Goal: Task Accomplishment & Management: Manage account settings

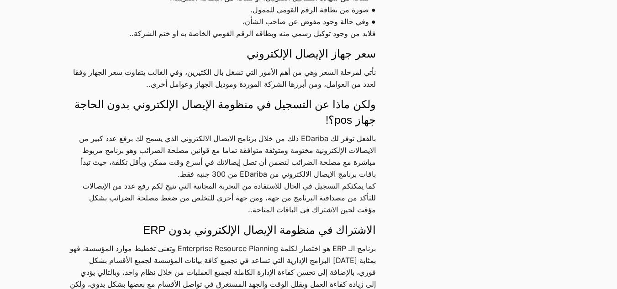
scroll to position [731, 0]
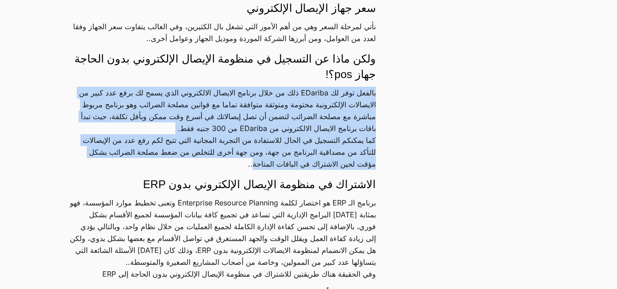
drag, startPoint x: 198, startPoint y: 157, endPoint x: 386, endPoint y: 89, distance: 199.5
click at [311, 87] on p "بالفعل توفر لك EDariba ذلك من خلال برنامج الايصال الالكتروني الذي يسمح لك برفع …" at bounding box center [222, 128] width 307 height 83
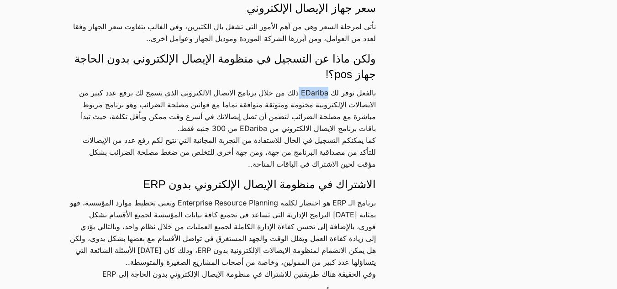
click at [311, 87] on p "بالفعل توفر لك EDariba ذلك من خلال برنامج الايصال الالكتروني الذي يسمح لك برفع …" at bounding box center [222, 128] width 307 height 83
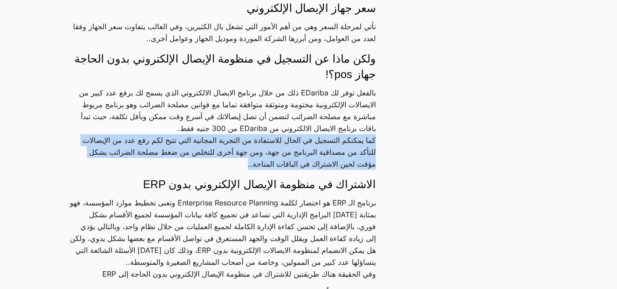
drag, startPoint x: 178, startPoint y: 152, endPoint x: 384, endPoint y: 135, distance: 206.2
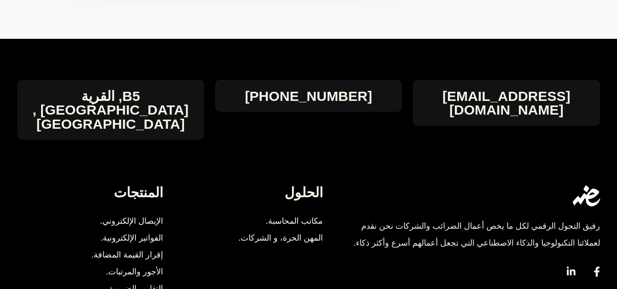
scroll to position [1644, 0]
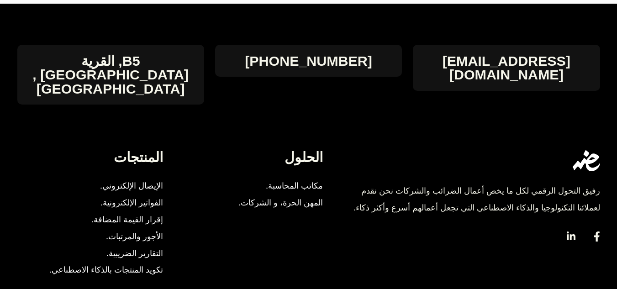
click at [158, 178] on span "الإيصال الإلكتروني." at bounding box center [131, 186] width 63 height 17
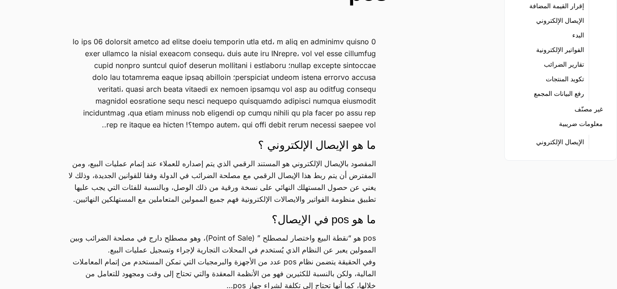
scroll to position [0, 0]
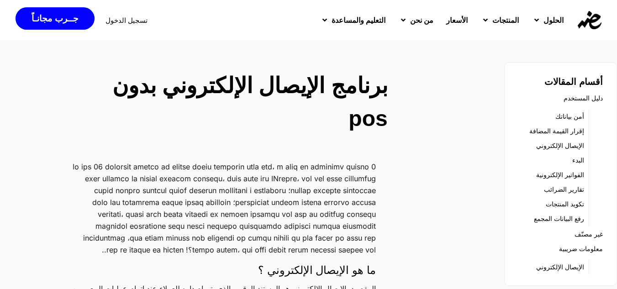
click at [128, 21] on span "تسجيل الدخول" at bounding box center [126, 20] width 42 height 7
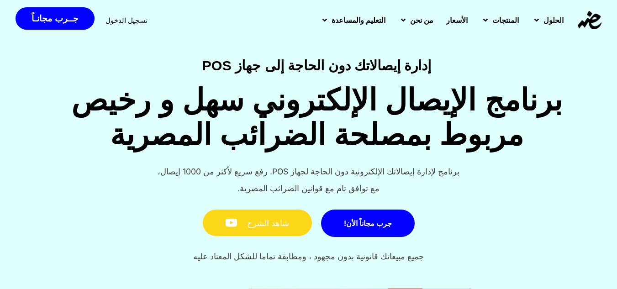
click at [267, 225] on link "شاهد الشرح" at bounding box center [257, 223] width 109 height 27
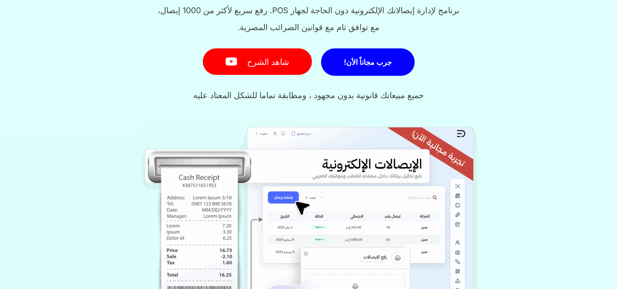
scroll to position [183, 0]
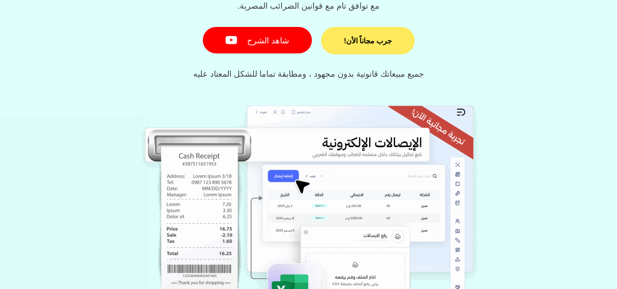
click at [373, 39] on span "جرب مجاناً الأن!" at bounding box center [368, 40] width 48 height 7
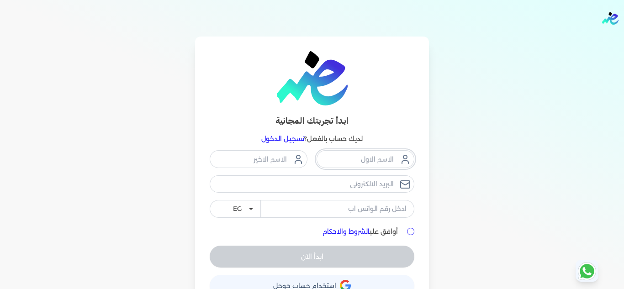
click at [364, 154] on input "text" at bounding box center [365, 158] width 98 height 17
type input "ياسر"
click at [271, 155] on input "text" at bounding box center [259, 158] width 98 height 17
type input "جمال"
click at [295, 181] on input "email" at bounding box center [312, 183] width 205 height 17
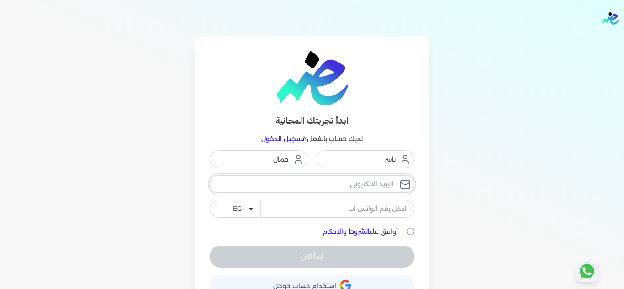
type input "[EMAIL_ADDRESS][DOMAIN_NAME]"
click at [326, 208] on input "tel" at bounding box center [337, 208] width 153 height 17
type input "01067381402"
click at [413, 231] on input "أوافق علي الشروط والاحكام" at bounding box center [410, 231] width 7 height 7
checkbox input "true"
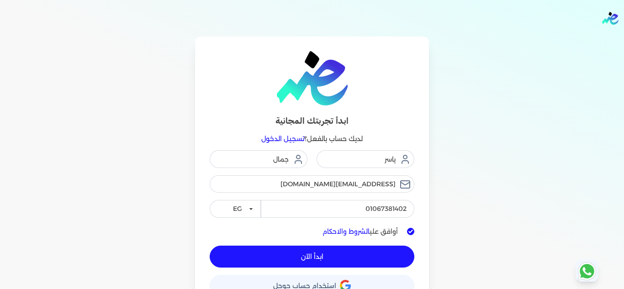
click at [362, 246] on div "ابدأ الآن" at bounding box center [312, 257] width 205 height 22
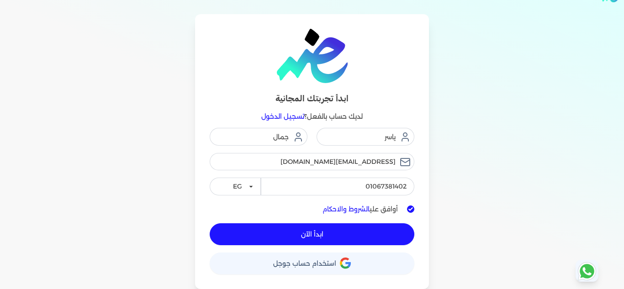
click at [311, 235] on span "ابدأ الآن" at bounding box center [312, 234] width 22 height 6
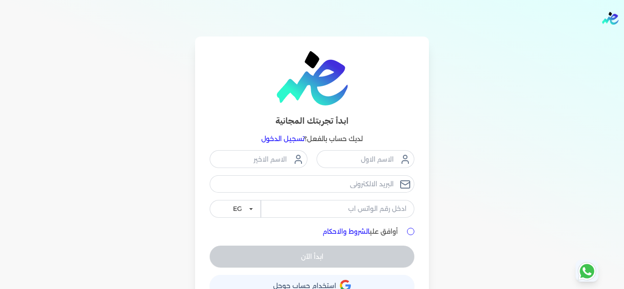
click at [613, 17] on img "Global" at bounding box center [610, 18] width 16 height 13
click at [606, 22] on img "Global" at bounding box center [610, 18] width 16 height 13
click at [285, 142] on link "تسجيل الدخول" at bounding box center [282, 139] width 43 height 8
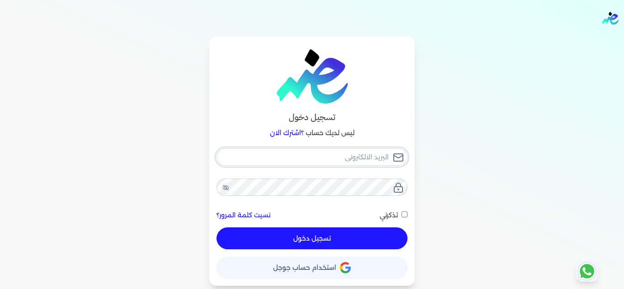
click at [367, 163] on input "email" at bounding box center [311, 156] width 191 height 17
type input "غ"
checkbox input "false"
type input "y"
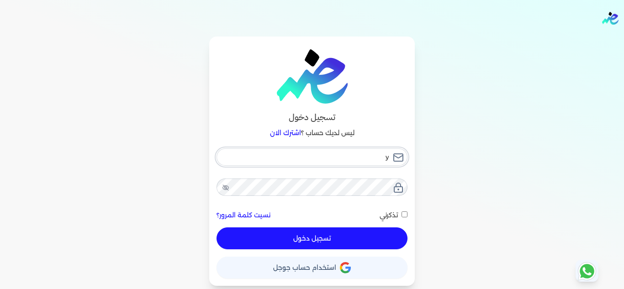
checkbox input "false"
type input "ya"
checkbox input "false"
type input "yas"
checkbox input "false"
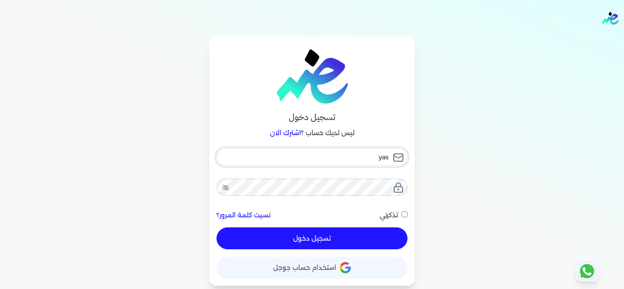
type input "yass"
checkbox input "false"
type input "yasse"
checkbox input "false"
type input "yasser"
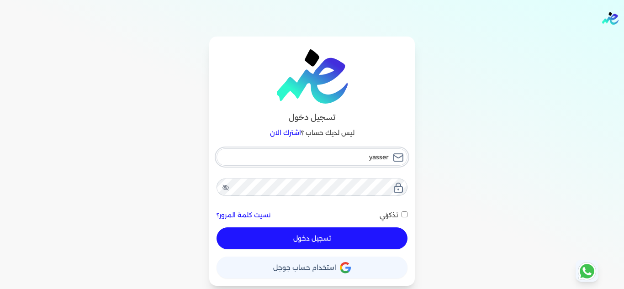
checkbox input "false"
type input "yasserg"
checkbox input "false"
type input "yasserga"
checkbox input "false"
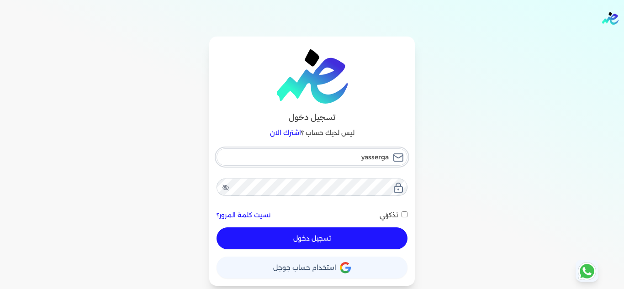
type input "yassergam"
checkbox input "false"
type input "yassergama"
checkbox input "false"
type input "yassergamal"
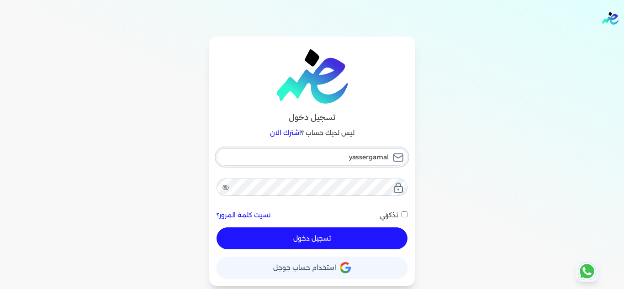
checkbox input "false"
type input "yassergamal1"
checkbox input "false"
type input "yassergamal10"
checkbox input "false"
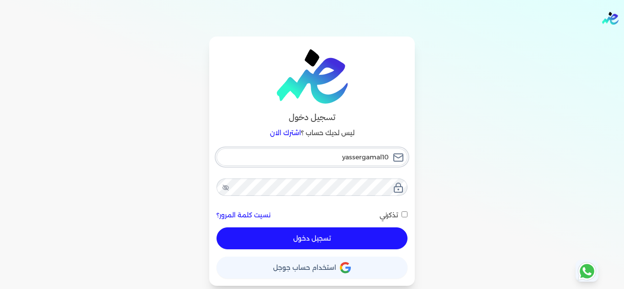
type input "yassergamal108"
checkbox input "false"
type input "yassergamal1084"
checkbox input "false"
type input "yassergamal1084@"
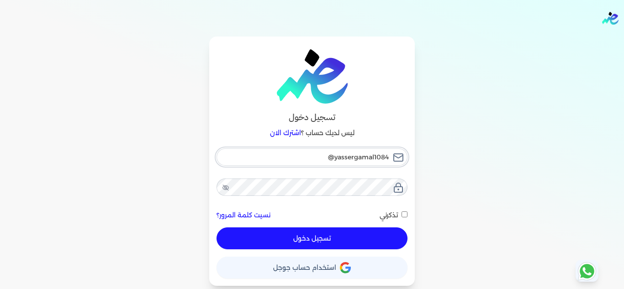
checkbox input "false"
type input "yassergamal1084@g"
checkbox input "false"
type input "yassergamal1084@gm"
checkbox input "false"
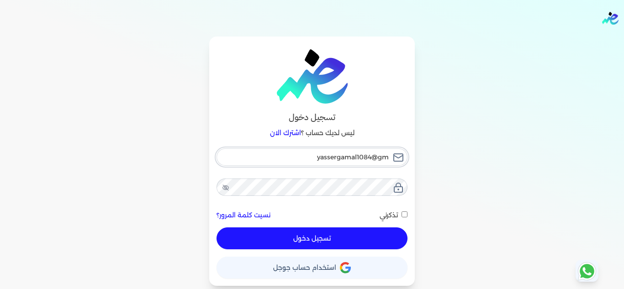
type input "yassergamal1084@gma"
checkbox input "false"
type input "yassergamal1084@gmai"
checkbox input "false"
type input "yassergamal1084@gmail"
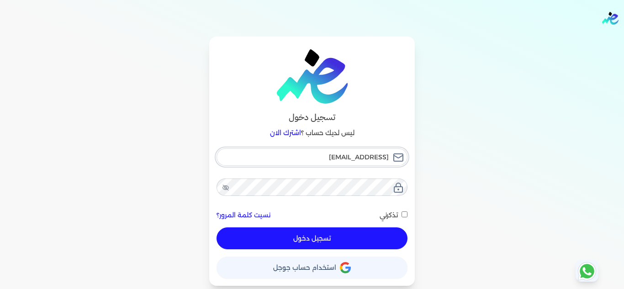
checkbox input "false"
type input "yassergamal1084@gmail."
checkbox input "false"
type input "yassergamal1084@gmail.c"
checkbox input "false"
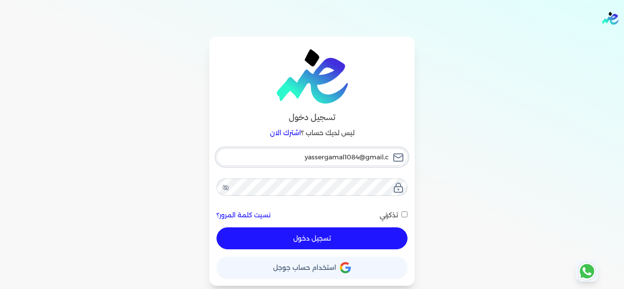
type input "yassergamal1084@gmail.co"
checkbox input "false"
type input "[EMAIL_ADDRESS][DOMAIN_NAME]"
checkbox input "false"
type input "[EMAIL_ADDRESS][DOMAIN_NAME]"
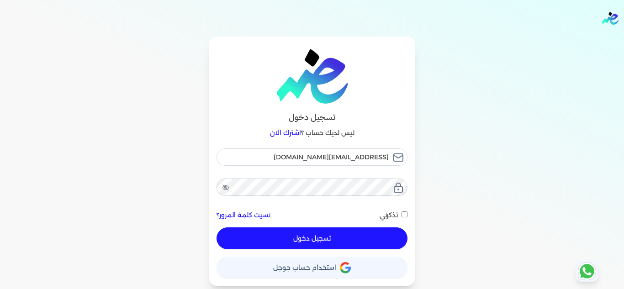
click at [406, 215] on div "تسجيل دخول ليس لديك حساب ؟ اشترك الان yassergamal1084@gmail.com نسيت كلمة المرو…" at bounding box center [312, 161] width 206 height 249
click at [402, 215] on input "تذكرني" at bounding box center [404, 214] width 6 height 6
checkbox input "true"
click at [368, 239] on button "تسجيل دخول" at bounding box center [311, 238] width 191 height 22
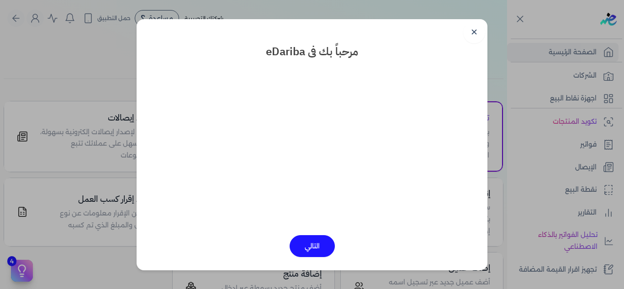
click at [316, 248] on button "التالي" at bounding box center [312, 246] width 45 height 22
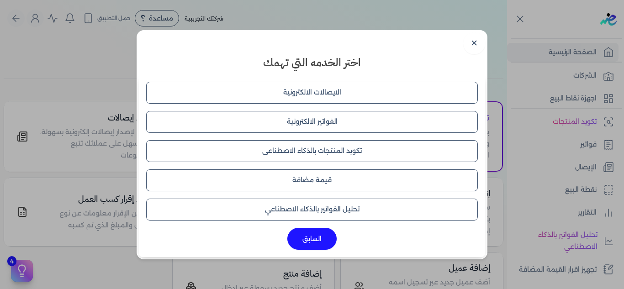
click at [316, 88] on button "الايصالات الالكترونية" at bounding box center [312, 93] width 332 height 22
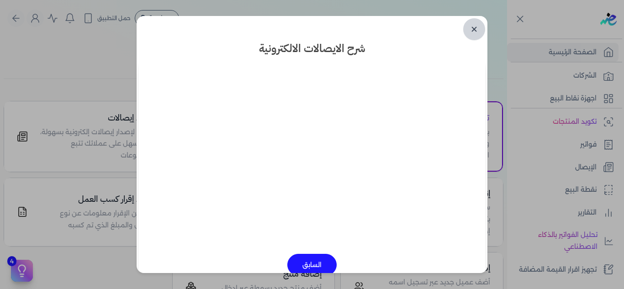
click at [472, 29] on link "✕" at bounding box center [474, 29] width 22 height 22
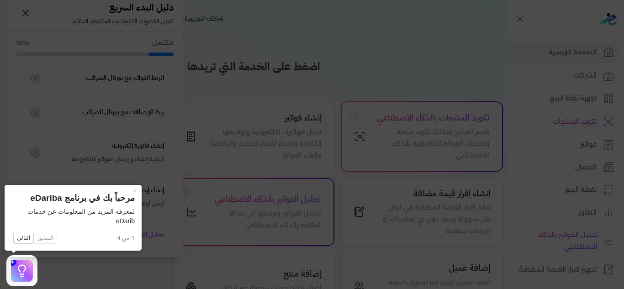
click at [21, 268] on icon at bounding box center [22, 271] width 14 height 14
click at [22, 236] on button "التالي" at bounding box center [23, 238] width 21 height 11
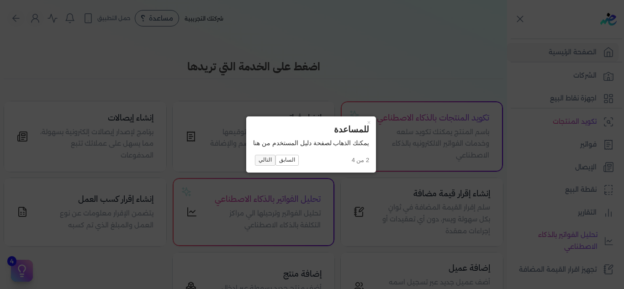
click at [267, 162] on button "التالي" at bounding box center [265, 160] width 21 height 11
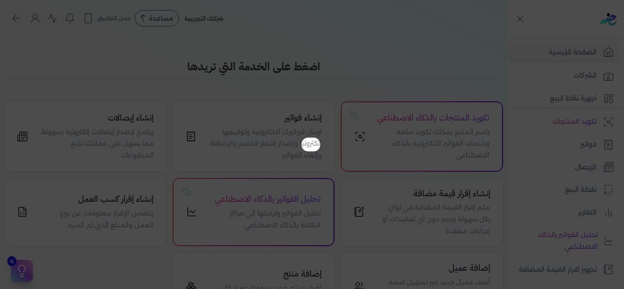
scroll to position [73, 0]
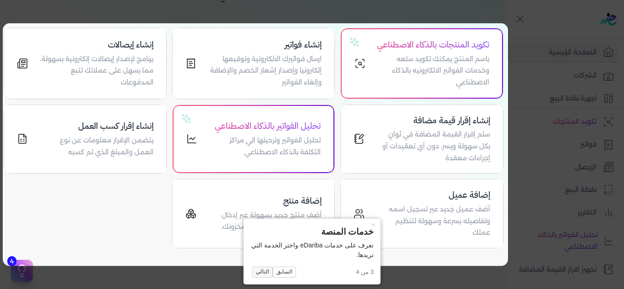
click at [262, 271] on button "التالي" at bounding box center [262, 272] width 21 height 11
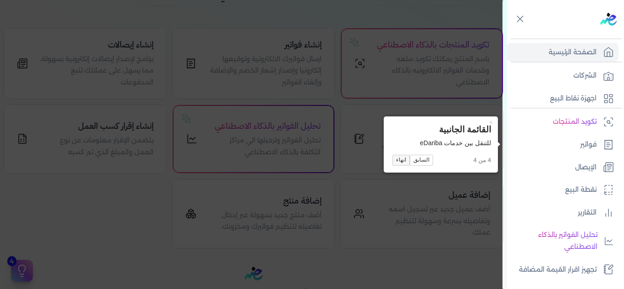
click at [400, 159] on button "انهاء" at bounding box center [400, 160] width 17 height 11
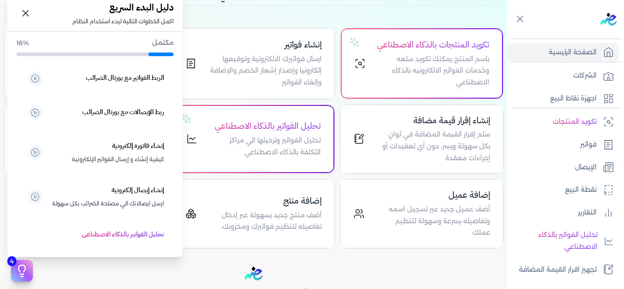
click at [22, 268] on icon at bounding box center [22, 271] width 14 height 14
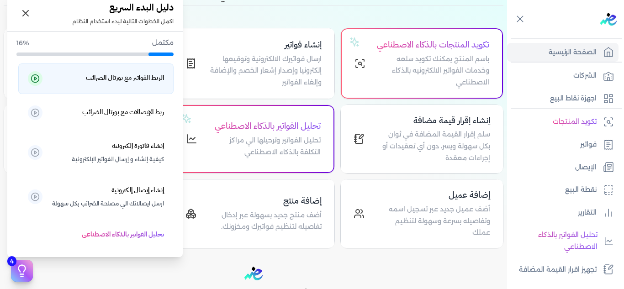
click at [142, 79] on h5 "الربط الفواتير مع بورتال الضرائب" at bounding box center [125, 78] width 78 height 12
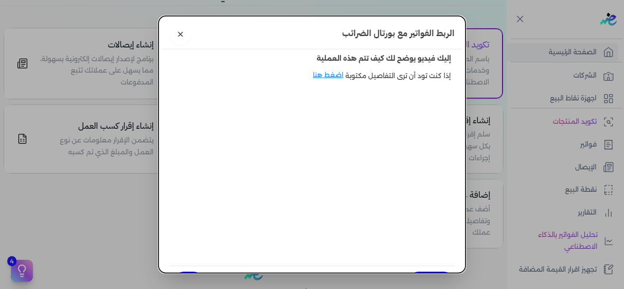
scroll to position [22, 0]
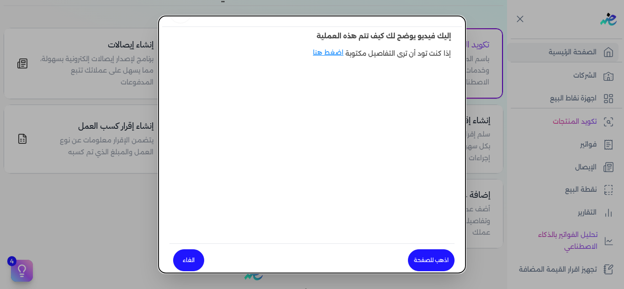
click at [184, 261] on link "الغاء" at bounding box center [188, 260] width 31 height 22
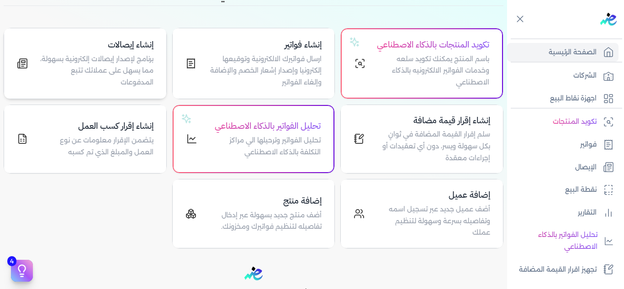
click at [128, 75] on p "برنامج لإصدار إيصالات إلكترونية بسهولة، مما يسهل على عملائك تتبع المدفوعات" at bounding box center [96, 70] width 115 height 35
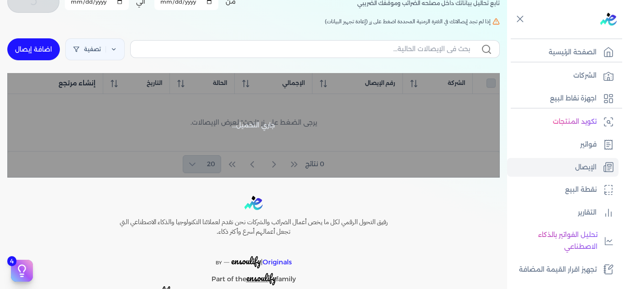
click at [88, 60] on link "تصفية" at bounding box center [94, 49] width 59 height 22
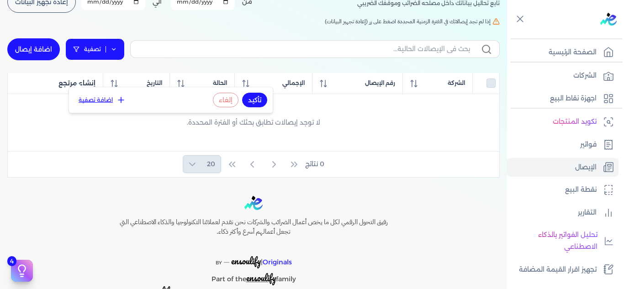
checkbox input "false"
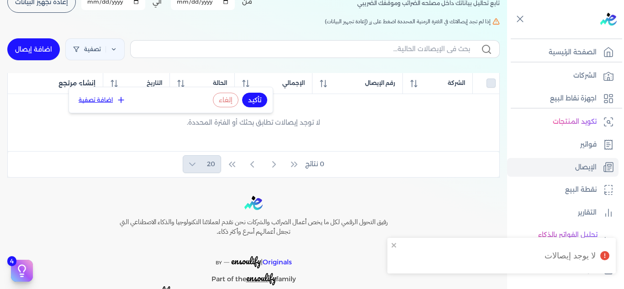
scroll to position [51, 0]
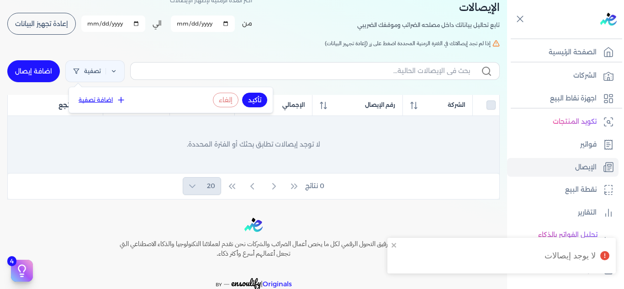
click at [112, 153] on div "لا توجد إيصالات تطابق بحثك أو الفترة المحددة." at bounding box center [253, 144] width 477 height 46
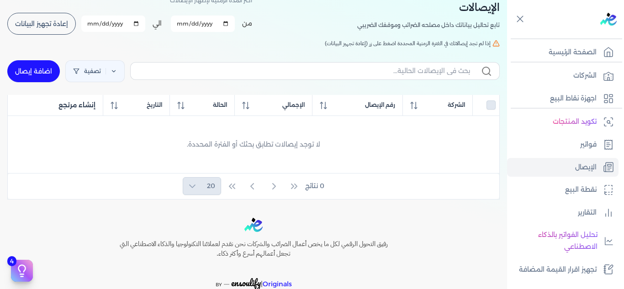
click at [43, 69] on link "اضافة إيصال" at bounding box center [33, 71] width 53 height 22
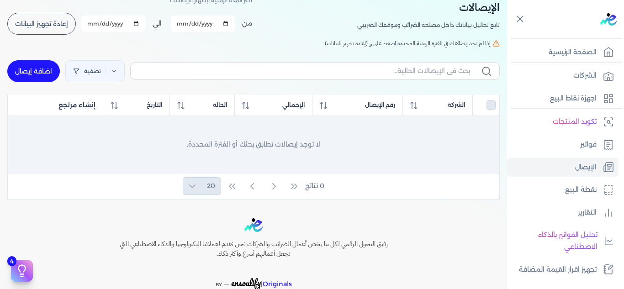
select select
select select "EGP"
select select "EGS"
select select "B"
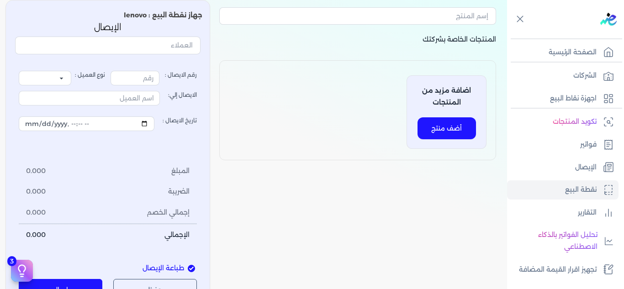
type input "1"
select select "P"
type input "عميل نقدي"
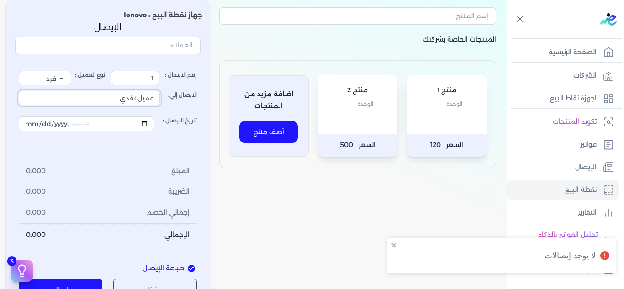
click at [132, 95] on input "عميل نقدي" at bounding box center [89, 98] width 141 height 15
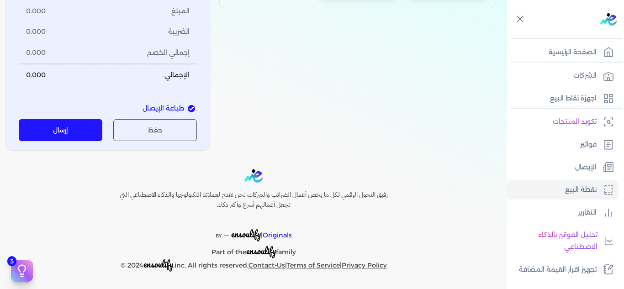
scroll to position [211, 0]
click at [165, 106] on span "طباعة الإيصال" at bounding box center [163, 108] width 42 height 10
click at [188, 106] on input "طباعة الإيصال" at bounding box center [191, 108] width 7 height 7
click at [183, 109] on span "طباعة الإيصال" at bounding box center [163, 108] width 42 height 10
click at [188, 109] on input "طباعة الإيصال" at bounding box center [191, 108] width 7 height 7
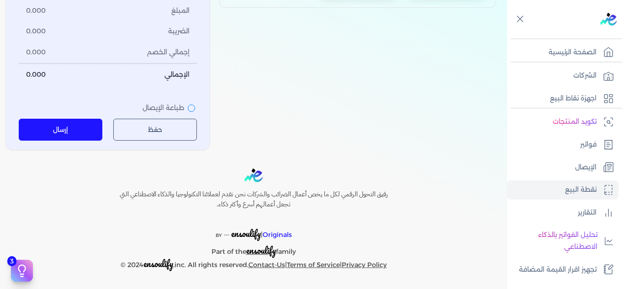
checkbox input "true"
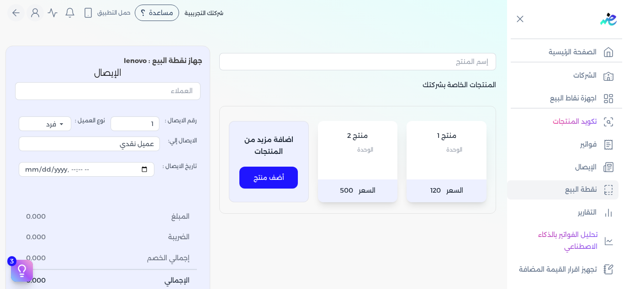
scroll to position [0, 0]
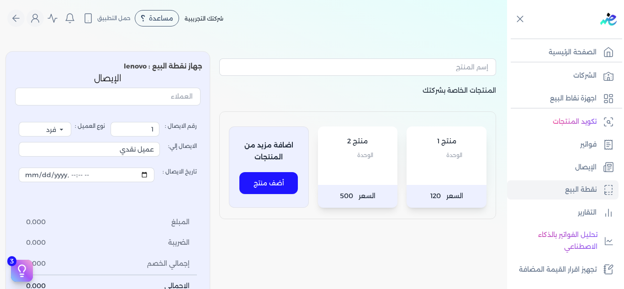
click at [166, 67] on p "جهاز نقطة البيع : lenovo" at bounding box center [107, 67] width 189 height 12
click at [186, 92] on input "text" at bounding box center [107, 96] width 185 height 17
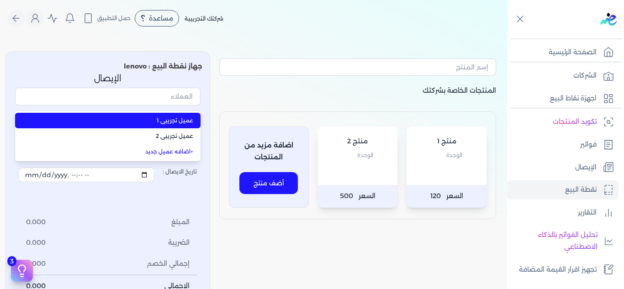
click at [186, 117] on span "عميل تجريبي 1" at bounding box center [113, 120] width 160 height 8
type input "عميل تجريبي 1"
select select "B"
type input "عميل تجريبي 1"
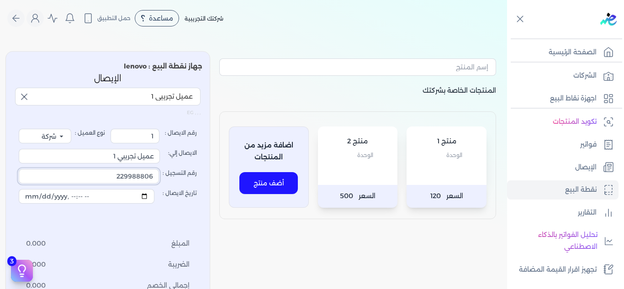
click at [145, 177] on input "229988806" at bounding box center [89, 176] width 140 height 15
click at [66, 131] on select "فرد شركة شخص اجنبي" at bounding box center [45, 136] width 53 height 15
select select "P"
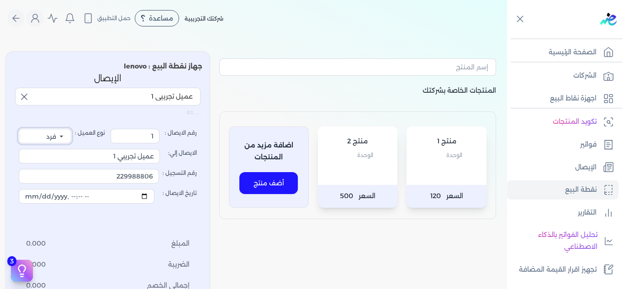
click at [21, 129] on select "فرد شركة شخص اجنبي" at bounding box center [45, 136] width 53 height 15
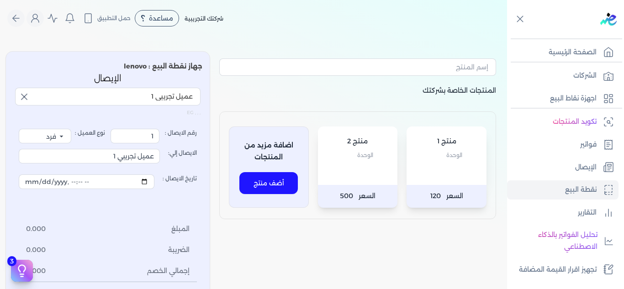
click at [185, 198] on div "رقم الايصال : 1 نوع العميل : فرد شركة شخص اجنبي الايصال إلي: عميل تجريبي 1 تاري…" at bounding box center [108, 216] width 178 height 175
click at [164, 94] on input "عميل تجريبي 1" at bounding box center [107, 96] width 185 height 17
type input "عميل تجريبي 1"
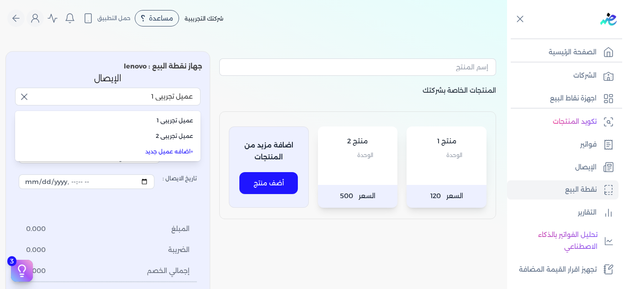
click at [171, 148] on link "+ اضافه عميل جديد" at bounding box center [113, 152] width 160 height 8
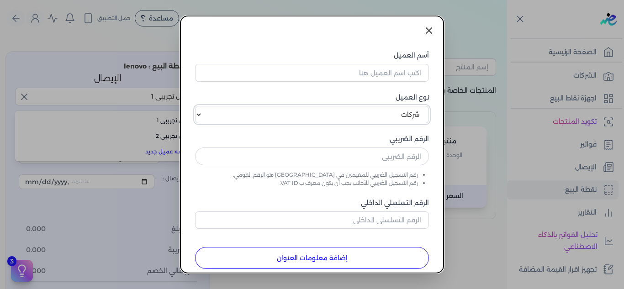
click at [333, 119] on select "اختر نوع العميل شركات أفراد أجنبي" at bounding box center [312, 114] width 234 height 17
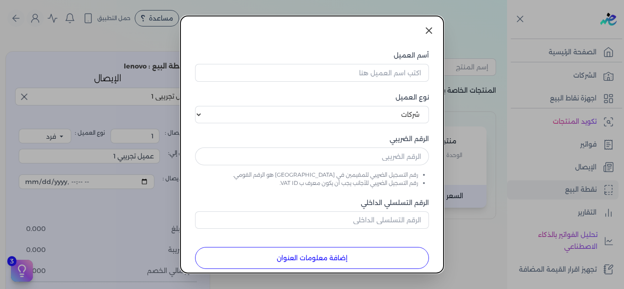
drag, startPoint x: 422, startPoint y: 32, endPoint x: 411, endPoint y: 34, distance: 11.7
click at [422, 32] on link at bounding box center [429, 31] width 22 height 22
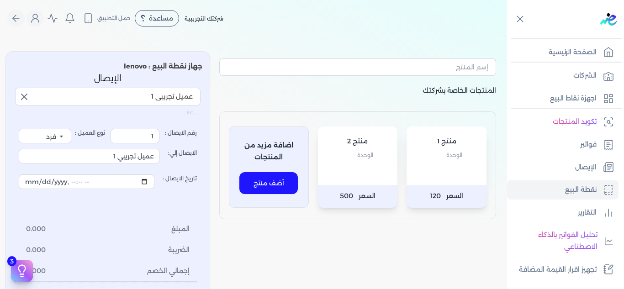
click at [25, 95] on icon "button" at bounding box center [23, 96] width 5 height 5
click at [66, 74] on p "الإيصال" at bounding box center [107, 79] width 185 height 12
click at [131, 155] on input "عميل تجريبي 1" at bounding box center [89, 156] width 141 height 15
click at [57, 135] on select "فرد شركة شخص اجنبي" at bounding box center [45, 136] width 53 height 15
click at [21, 23] on icon "Global" at bounding box center [16, 18] width 11 height 11
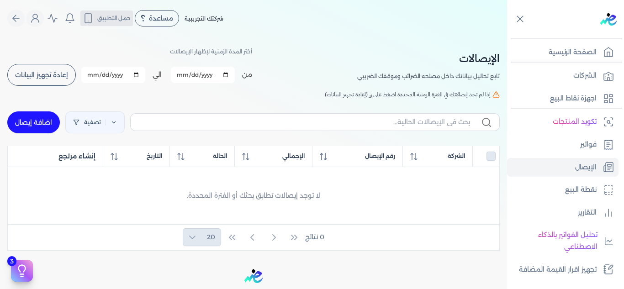
click at [118, 24] on button "حمل التطبيق" at bounding box center [106, 19] width 53 height 16
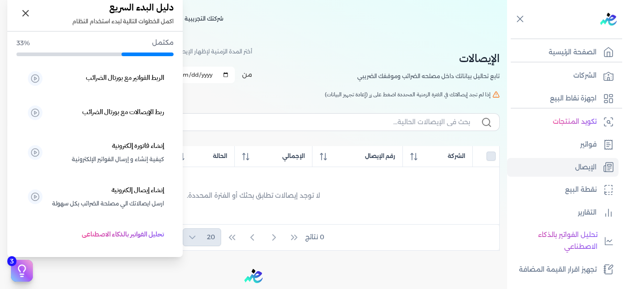
click at [22, 275] on icon at bounding box center [22, 271] width 14 height 14
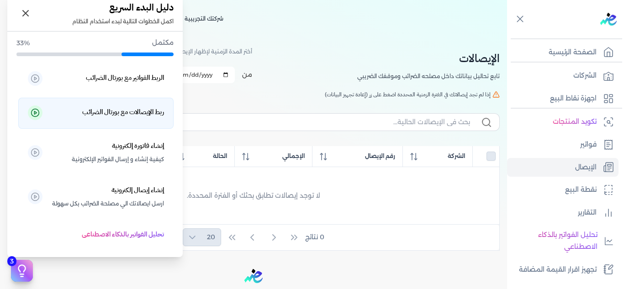
click at [99, 115] on h5 "ربط الإيصالات مع بورتال الضرائب" at bounding box center [123, 112] width 82 height 12
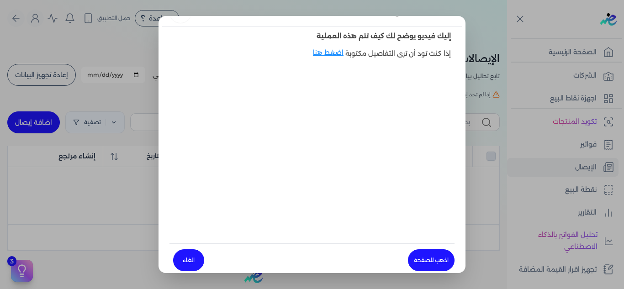
click at [266, 58] on div "إذا كنت تود أن ترى التفاصيل مكتوبة اضغط هنا" at bounding box center [311, 58] width 285 height 21
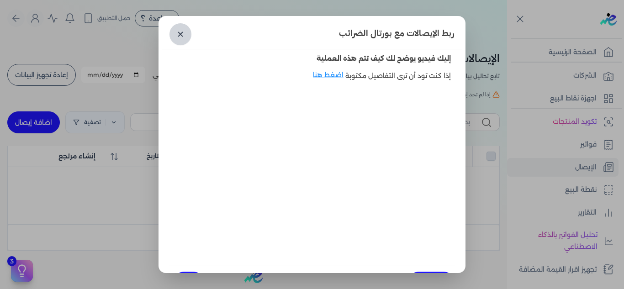
click at [191, 37] on link "✕" at bounding box center [180, 34] width 22 height 22
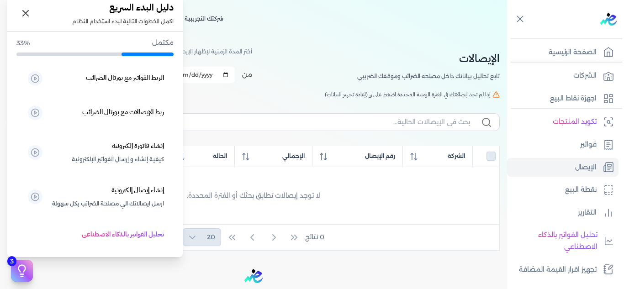
click at [22, 268] on icon at bounding box center [22, 271] width 14 height 14
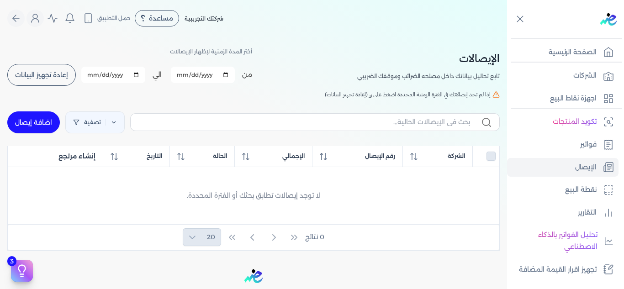
click at [303, 91] on h5 "إذا لم تجد إيصالاتك في الفترة الزمنية المحددة اضغط على زر (إعادة تجهيز البيانات)" at bounding box center [253, 94] width 492 height 8
click at [91, 126] on link "تصفية" at bounding box center [94, 122] width 59 height 22
click at [259, 156] on button "تأكيد" at bounding box center [255, 151] width 25 height 15
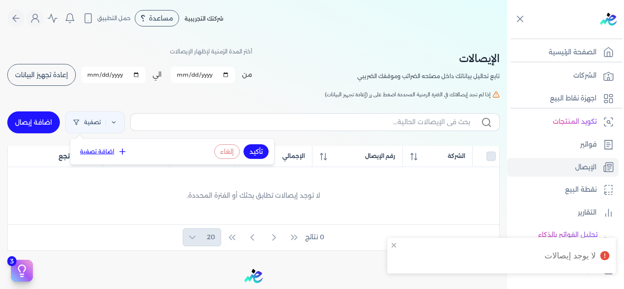
click at [101, 256] on div "Toggle Navigation الاسعار العمولات مساعدة خدمة العملاء دليل المستخدم تسجيل الدخ…" at bounding box center [253, 144] width 507 height 289
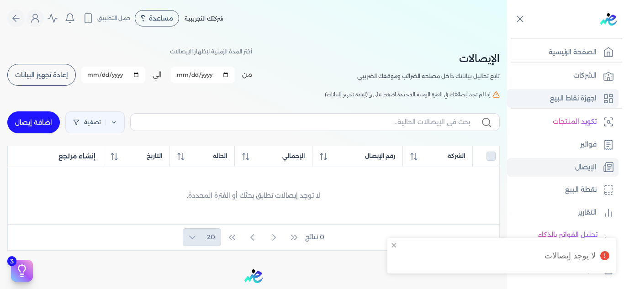
click at [559, 93] on p "اجهزة نقاط البيع" at bounding box center [573, 99] width 47 height 12
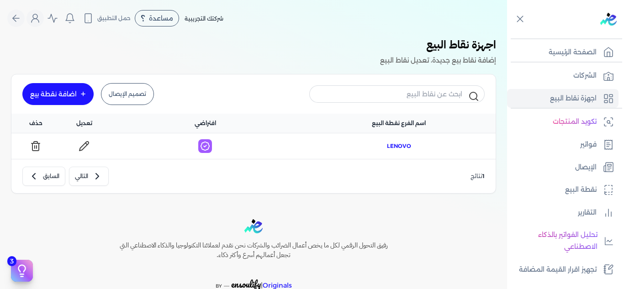
click at [399, 148] on span "lenovo" at bounding box center [399, 146] width 24 height 8
click at [122, 97] on link "تصميم الإيصال" at bounding box center [127, 94] width 53 height 22
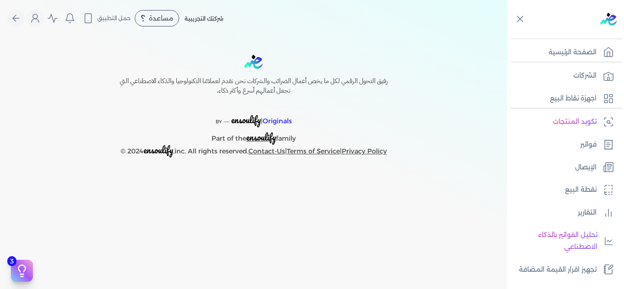
select select
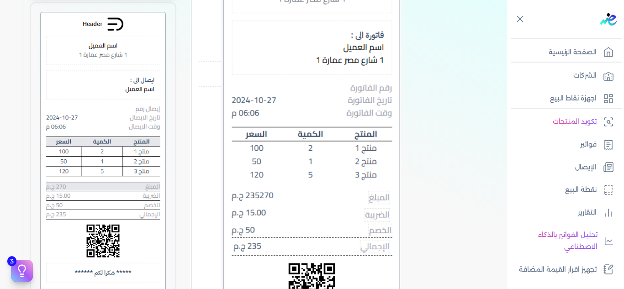
scroll to position [457, 0]
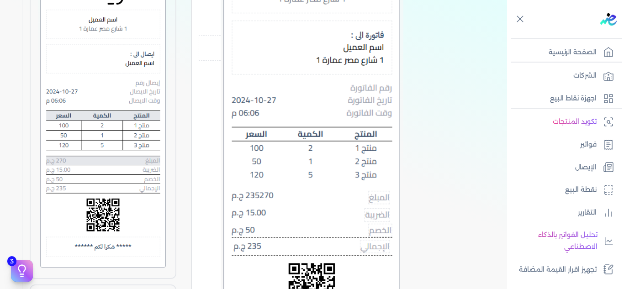
click at [136, 149] on img at bounding box center [103, 127] width 130 height 286
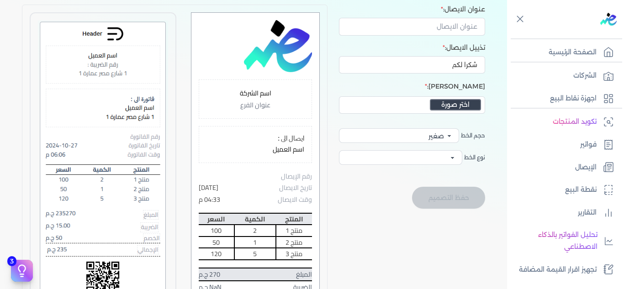
scroll to position [137, 0]
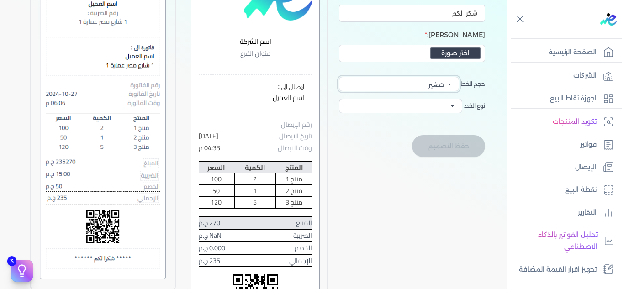
click at [426, 84] on select "صغير وسط كبير" at bounding box center [399, 84] width 120 height 15
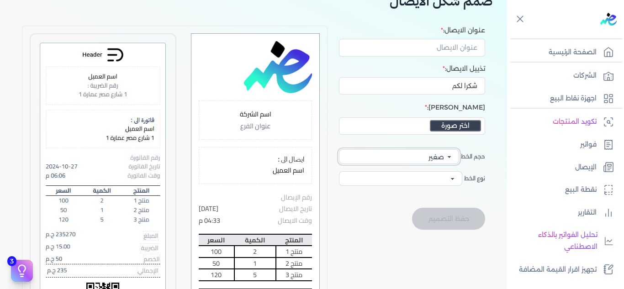
scroll to position [46, 0]
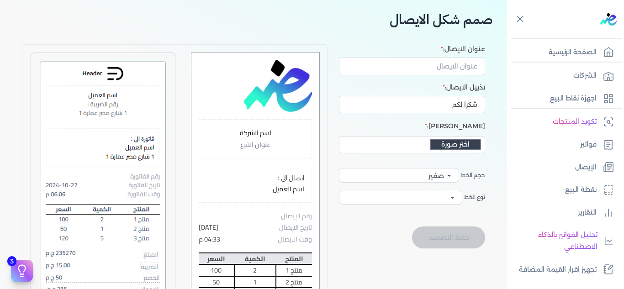
click at [274, 93] on img at bounding box center [278, 86] width 68 height 52
click at [445, 149] on button "اختر صورة" at bounding box center [455, 144] width 51 height 11
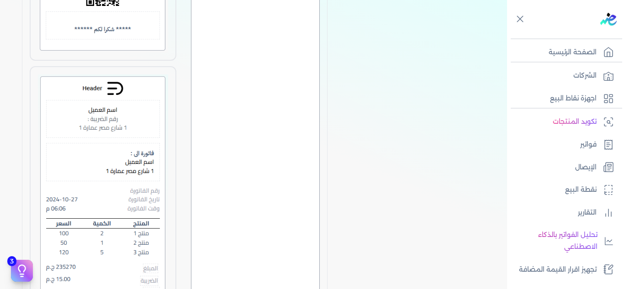
scroll to position [1142, 0]
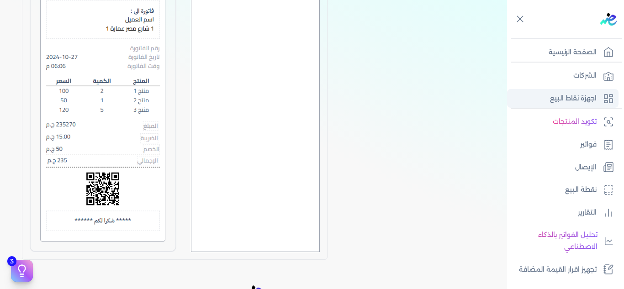
click at [575, 99] on p "اجهزة نقاط البيع" at bounding box center [573, 99] width 47 height 12
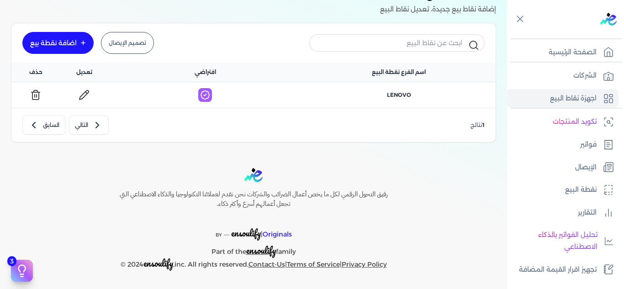
scroll to position [51, 0]
click at [399, 93] on span "lenovo" at bounding box center [399, 95] width 24 height 8
click at [205, 95] on icon at bounding box center [205, 95] width 14 height 14
click at [69, 44] on div "اضافة نقطة بيع" at bounding box center [53, 43] width 47 height 6
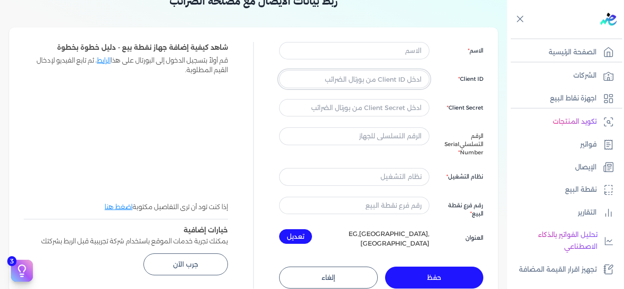
click at [353, 82] on input "text" at bounding box center [354, 78] width 150 height 17
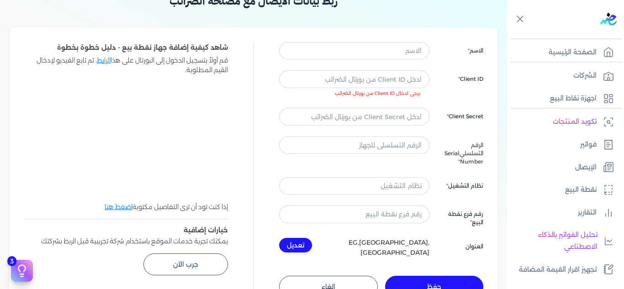
click at [330, 278] on button "إلغاء" at bounding box center [328, 287] width 99 height 22
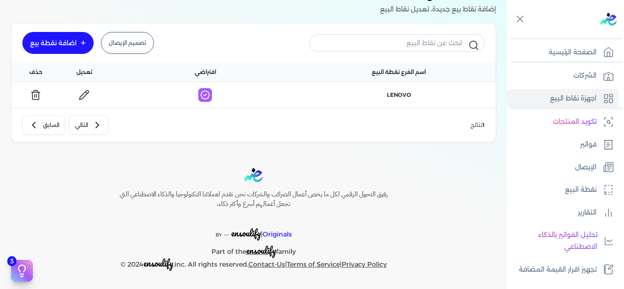
click at [90, 93] on icon at bounding box center [84, 95] width 11 height 11
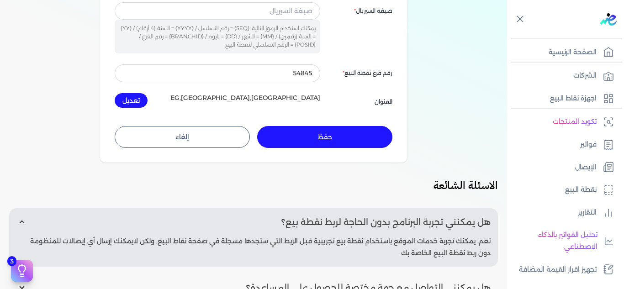
scroll to position [188, 0]
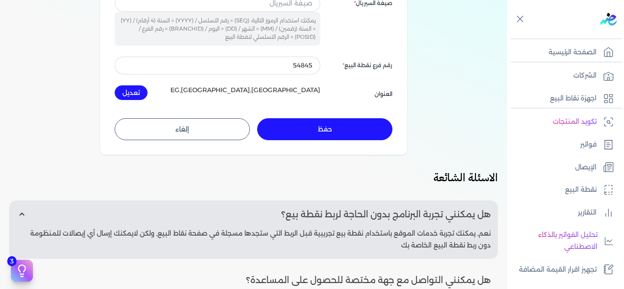
click at [195, 132] on button "إلغاء" at bounding box center [182, 129] width 135 height 22
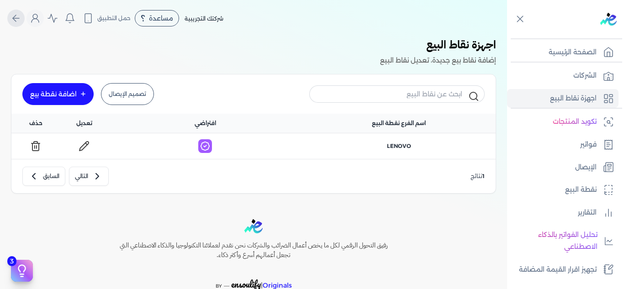
click at [21, 19] on icon "Global" at bounding box center [16, 18] width 11 height 11
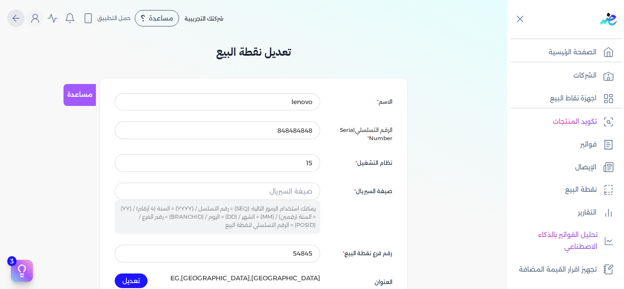
click at [21, 19] on icon "Global" at bounding box center [16, 18] width 11 height 11
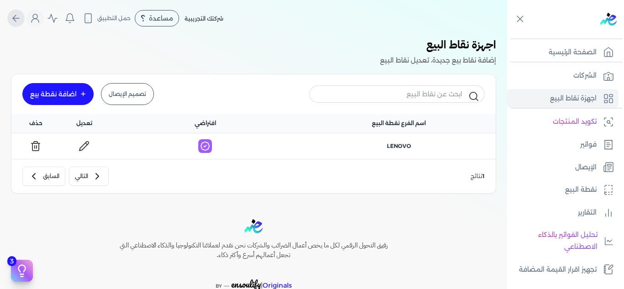
click at [21, 19] on icon "Global" at bounding box center [16, 18] width 11 height 11
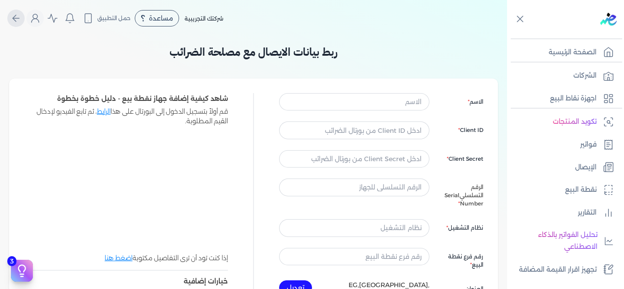
click at [21, 19] on icon "Global" at bounding box center [16, 18] width 11 height 11
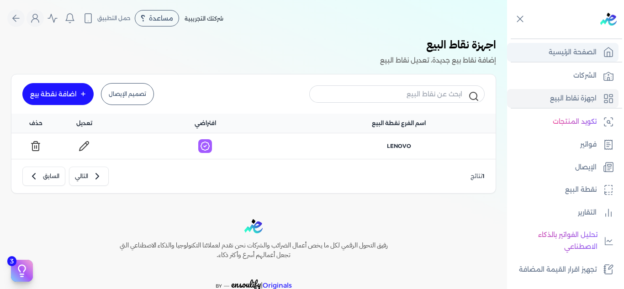
click at [574, 51] on p "الصفحة الرئيسية" at bounding box center [572, 53] width 48 height 12
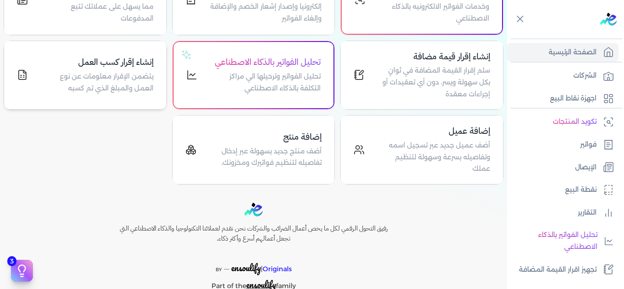
scroll to position [46, 0]
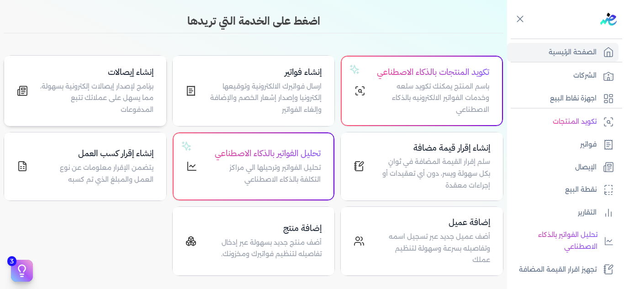
click at [132, 99] on p "برنامج لإصدار إيصالات إلكترونية بسهولة، مما يسهل على عملائك تتبع المدفوعات" at bounding box center [96, 98] width 115 height 35
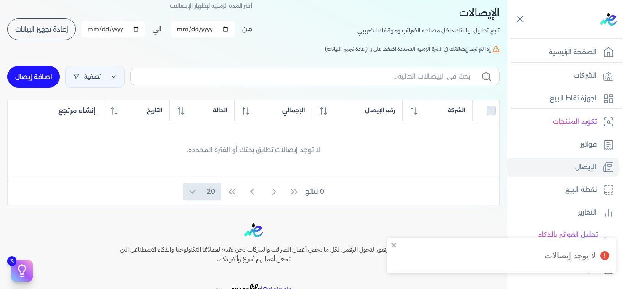
click at [53, 27] on span "إعادة تجهيز البيانات" at bounding box center [41, 29] width 53 height 6
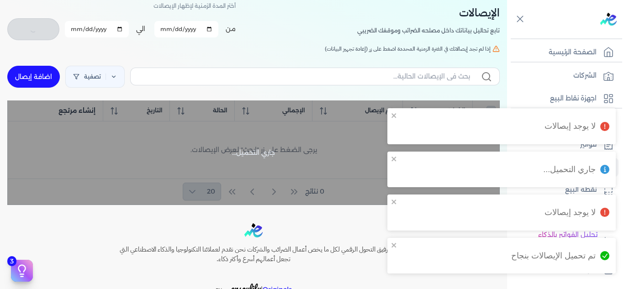
checkbox input "false"
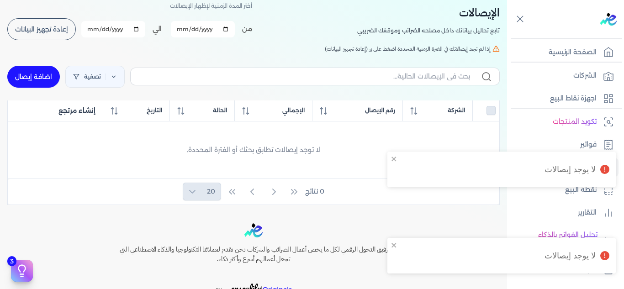
click at [137, 192] on div "0 نتائج 20" at bounding box center [253, 192] width 491 height 26
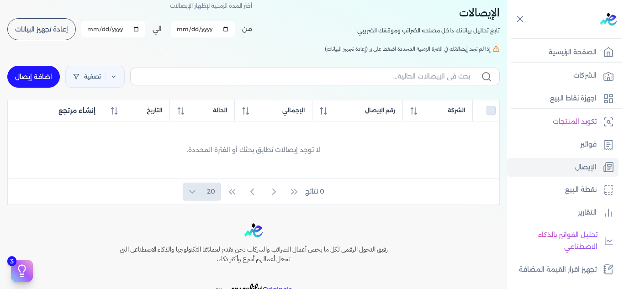
click at [39, 80] on link "اضافة إيصال" at bounding box center [33, 77] width 53 height 22
select select
select select "EGP"
select select "EGS"
select select "B"
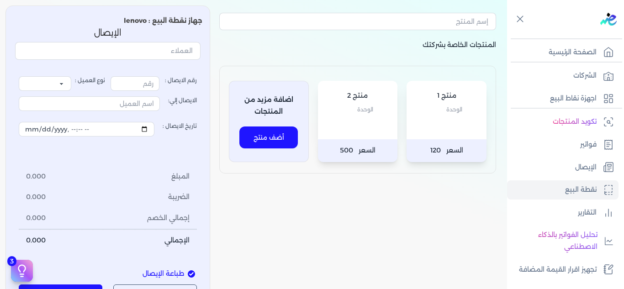
type input "1"
select select "P"
type input "عميل نقدي"
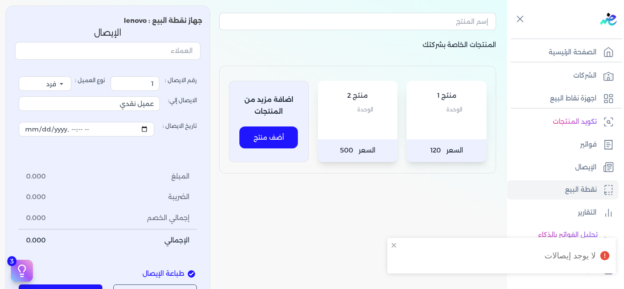
click at [356, 111] on p "الوحدة" at bounding box center [358, 110] width 62 height 12
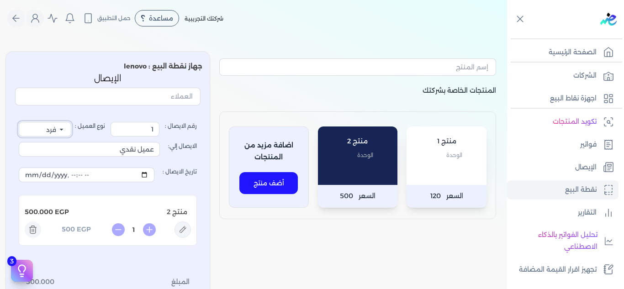
click at [62, 126] on select "فرد شركة شخص اجنبي" at bounding box center [45, 129] width 53 height 15
click at [21, 122] on select "فرد شركة شخص اجنبي" at bounding box center [45, 129] width 53 height 15
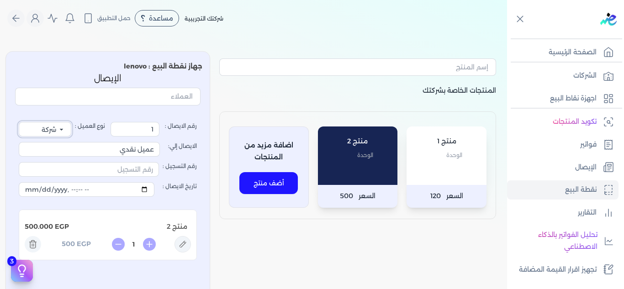
click at [57, 127] on select "فرد شركة شخص اجنبي" at bounding box center [45, 129] width 53 height 15
select select "P"
click at [21, 122] on select "فرد شركة شخص اجنبي" at bounding box center [45, 129] width 53 height 15
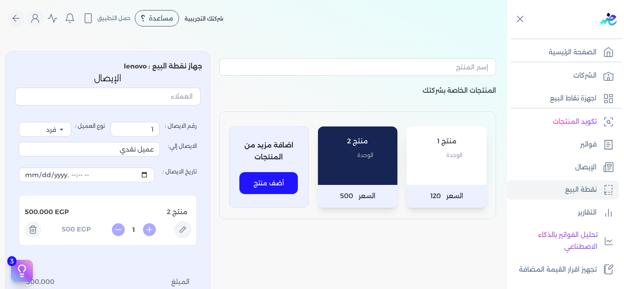
click at [263, 238] on div "المنتجات الخاصة بشركتك منتج 1 الوحدة السعر 120 منتج 2 الوحدة السعر 500 اضافة مز…" at bounding box center [357, 236] width 291 height 370
drag, startPoint x: 149, startPoint y: 127, endPoint x: 172, endPoint y: 126, distance: 23.3
click at [172, 126] on label "رقم الايصال : 1" at bounding box center [154, 129] width 86 height 15
click at [439, 169] on div "منتج 1 الوحدة" at bounding box center [446, 155] width 80 height 58
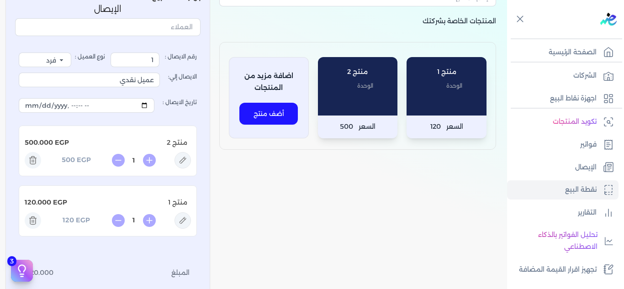
scroll to position [91, 0]
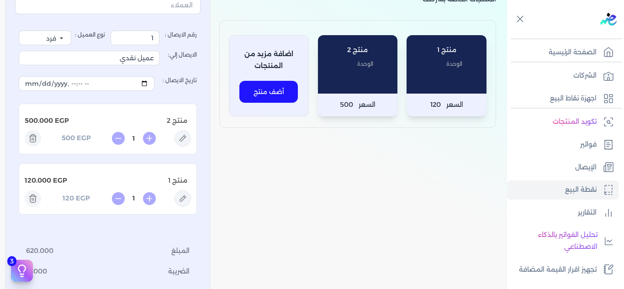
click at [185, 199] on icon at bounding box center [182, 198] width 16 height 16
type input "منتج 1"
type input "120"
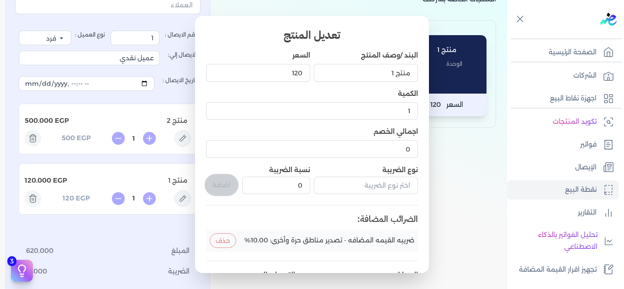
click at [232, 242] on button "حذف" at bounding box center [223, 240] width 26 height 15
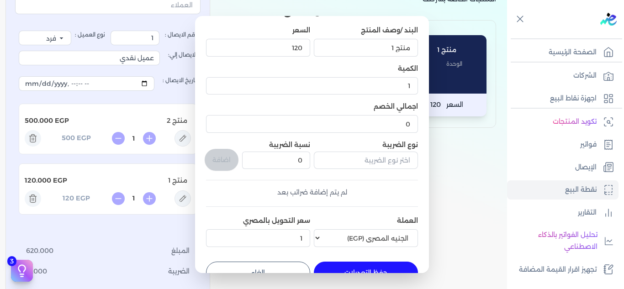
scroll to position [47, 0]
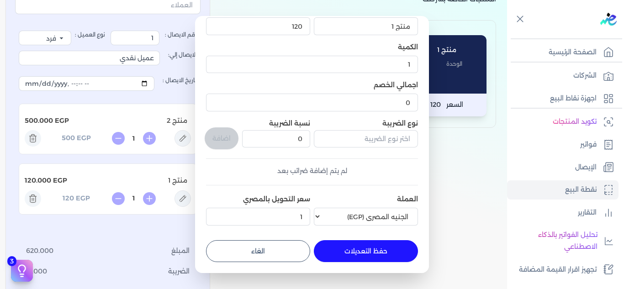
click at [393, 250] on button "حفظ التعديلات" at bounding box center [366, 251] width 104 height 22
type input "0"
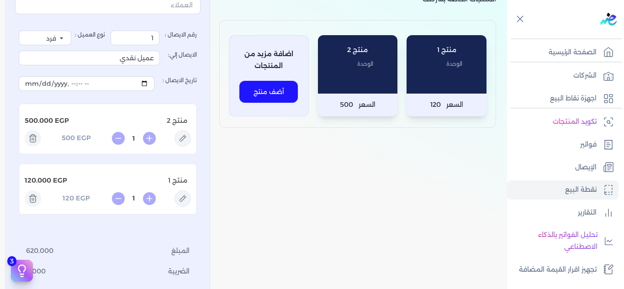
click at [33, 198] on icon at bounding box center [32, 199] width 5 height 6
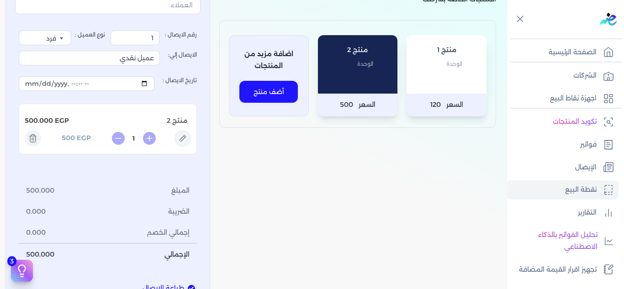
click at [181, 142] on icon at bounding box center [182, 138] width 16 height 16
type input "منتج 2"
type input "500"
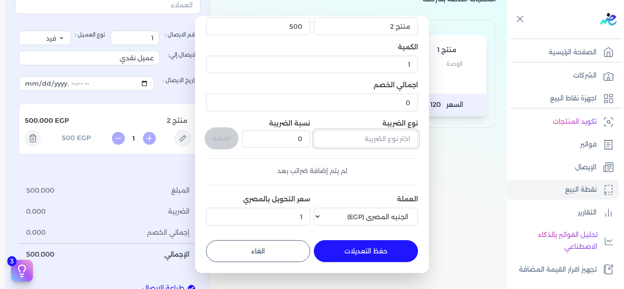
click at [347, 137] on input "text" at bounding box center [366, 138] width 104 height 17
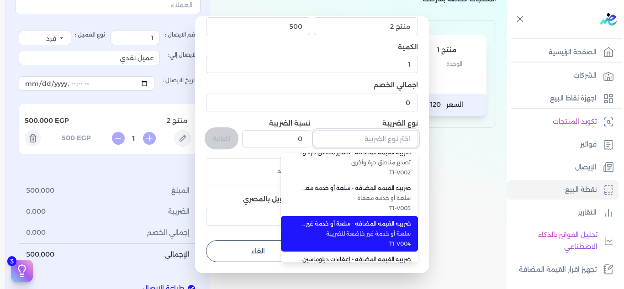
scroll to position [0, 0]
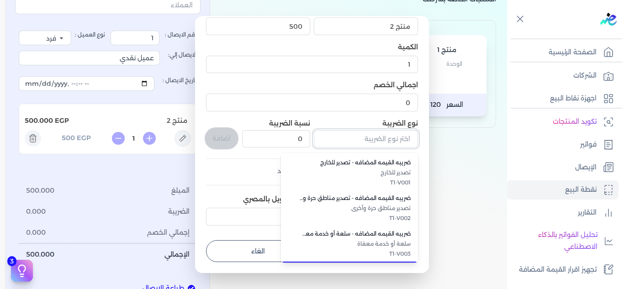
type input "ف"
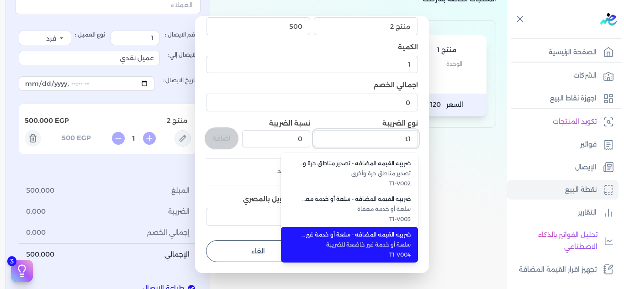
type input "t"
type input "T"
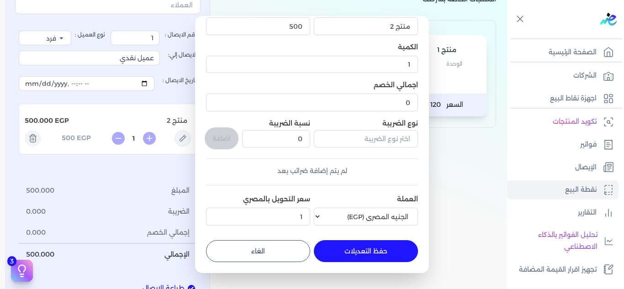
scroll to position [0, 0]
drag, startPoint x: 284, startPoint y: 220, endPoint x: 350, endPoint y: 160, distance: 89.6
click at [364, 136] on input "text" at bounding box center [366, 138] width 104 height 17
drag, startPoint x: 285, startPoint y: 168, endPoint x: 283, endPoint y: 187, distance: 18.8
click at [361, 140] on input "text" at bounding box center [366, 138] width 104 height 17
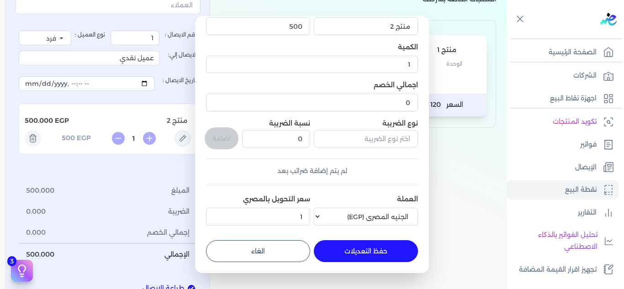
drag, startPoint x: 283, startPoint y: 180, endPoint x: 283, endPoint y: 187, distance: 6.9
click at [359, 145] on input "text" at bounding box center [366, 138] width 104 height 17
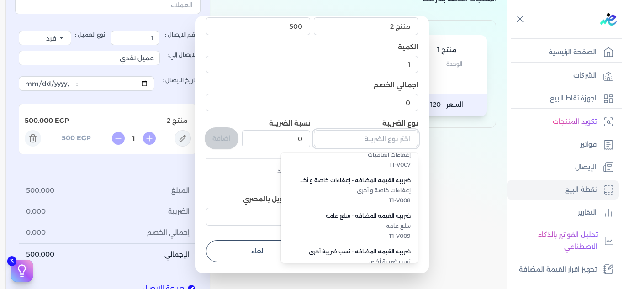
scroll to position [250, 0]
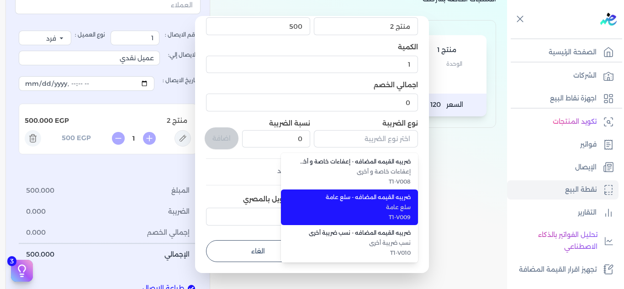
click at [394, 209] on span "سلع عامة" at bounding box center [354, 207] width 111 height 8
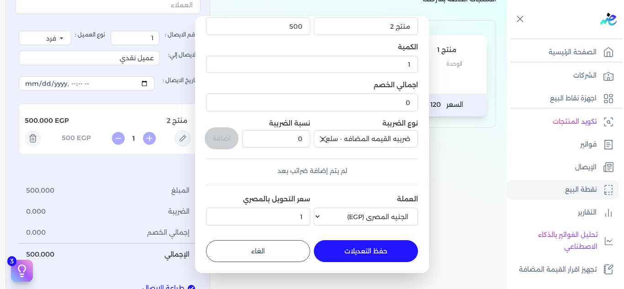
click at [457, 158] on dialog "تعديل المنتج البند /وصف المنتج منتج 2 السعر 500 الكمية 1 اجمالي الخصم 0 نوع الض…" at bounding box center [312, 144] width 624 height 289
click at [340, 140] on input "ضريبه القيمه المضافه - سلع عامة" at bounding box center [366, 138] width 104 height 17
type input "ضريبه القيمه المضافه - سلع عامة"
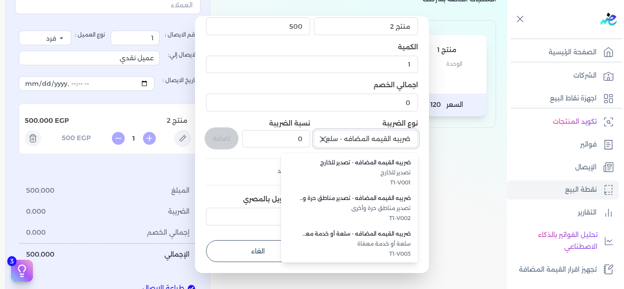
scroll to position [213, 0]
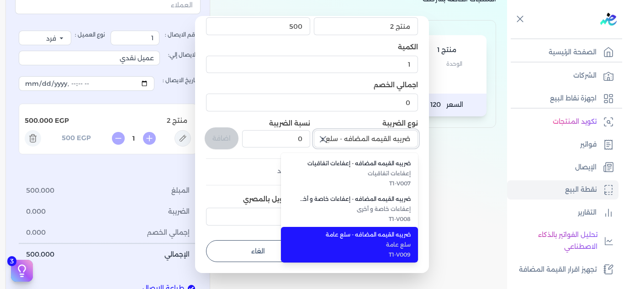
click at [340, 140] on input "ضريبه القيمه المضافه - سلع عامة" at bounding box center [366, 138] width 104 height 17
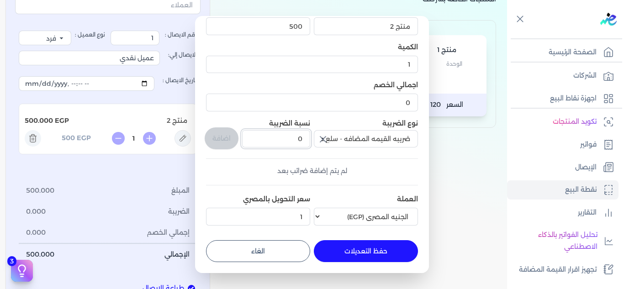
drag, startPoint x: 291, startPoint y: 138, endPoint x: 336, endPoint y: 138, distance: 44.8
click at [336, 138] on div "البند /وصف المنتج منتج 2 السعر 500 الكمية 1 اجمالي الخصم 0 نوع الضريبة ضريبه ال…" at bounding box center [312, 116] width 212 height 225
type input "14"
click at [411, 171] on div "لم يتم إضافة ضرائب بعد" at bounding box center [312, 171] width 212 height 10
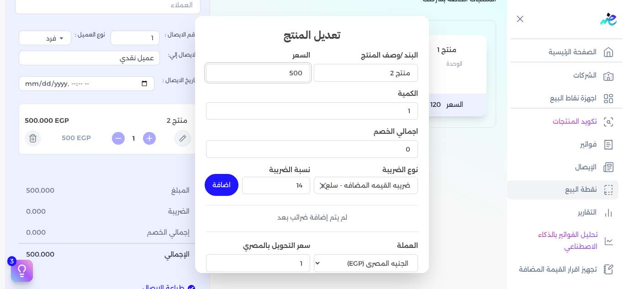
click at [291, 71] on input "500" at bounding box center [258, 72] width 104 height 17
drag, startPoint x: 291, startPoint y: 71, endPoint x: 367, endPoint y: 57, distance: 77.7
click at [367, 57] on div "البند /وصف المنتج منتج 2 السعر 500 الكمية 1 اجمالي الخصم 0 نوع الضريبة ضريبه ال…" at bounding box center [312, 163] width 212 height 225
type input "50000"
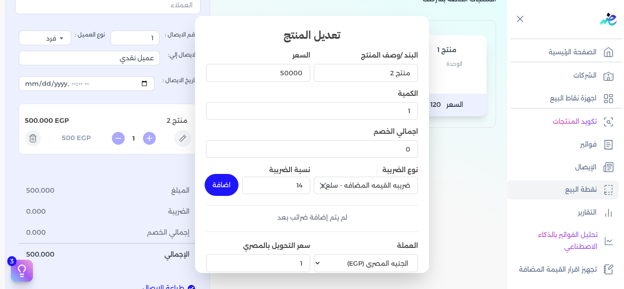
click at [239, 164] on div "البند /وصف المنتج منتج 2 السعر 50000 الكمية 1 اجمالي الخصم 0 نوع الضريبة ضريبه …" at bounding box center [312, 163] width 212 height 225
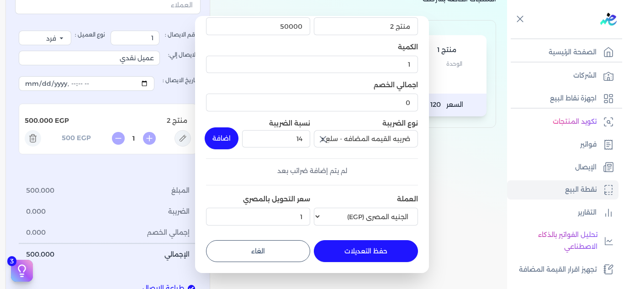
click at [384, 254] on button "حفظ التعديلات" at bounding box center [366, 251] width 104 height 22
type input "0"
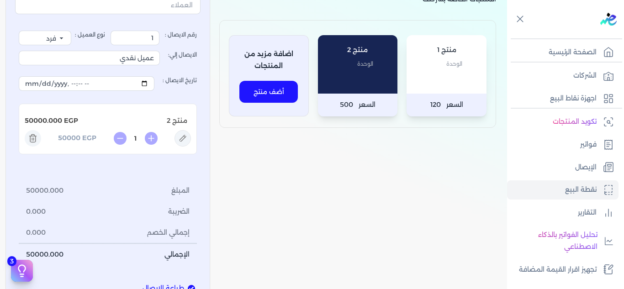
click at [186, 138] on icon at bounding box center [182, 138] width 7 height 7
type input "منتج 2"
type input "50000"
type input "0"
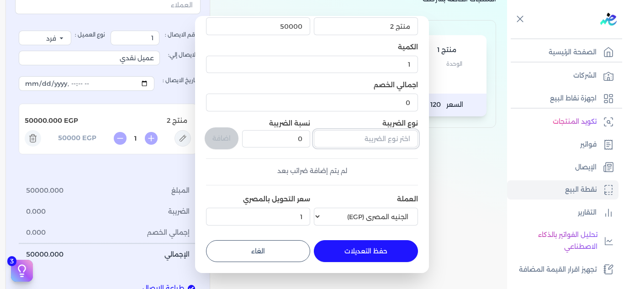
click at [366, 139] on input "text" at bounding box center [366, 138] width 104 height 17
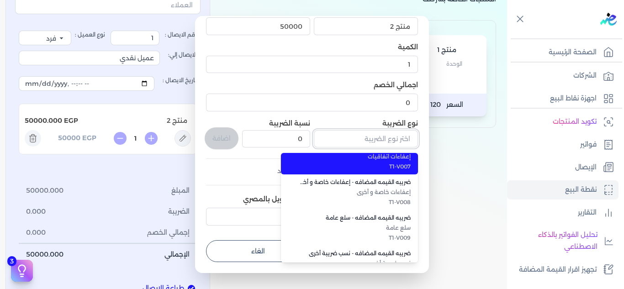
scroll to position [250, 0]
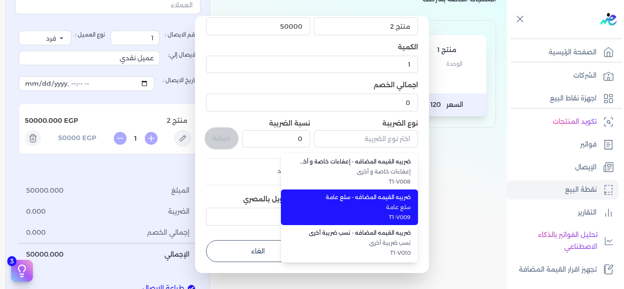
click at [380, 208] on span "سلع عامة" at bounding box center [354, 207] width 111 height 8
type input "ضريبه القيمه المضافه - سلع عامة"
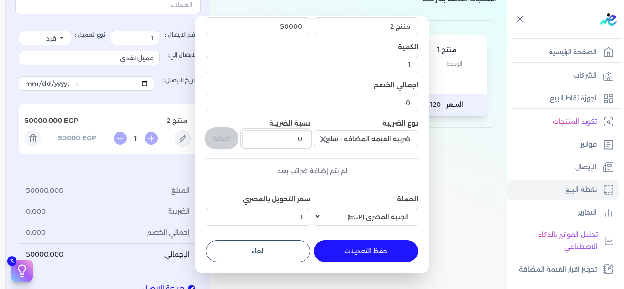
drag, startPoint x: 290, startPoint y: 142, endPoint x: 326, endPoint y: 145, distance: 35.7
click at [326, 145] on div "البند /وصف المنتج منتج 2 السعر 50000 الكمية 1 اجمالي الخصم 0 نوع الضريبة ضريبه …" at bounding box center [312, 116] width 212 height 225
type input "14"
click at [229, 140] on button "اضافة" at bounding box center [222, 138] width 34 height 22
type input "0"
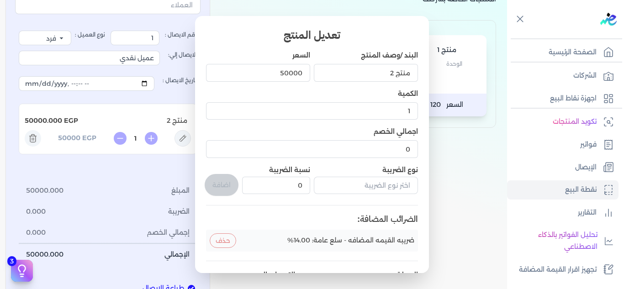
scroll to position [75, 0]
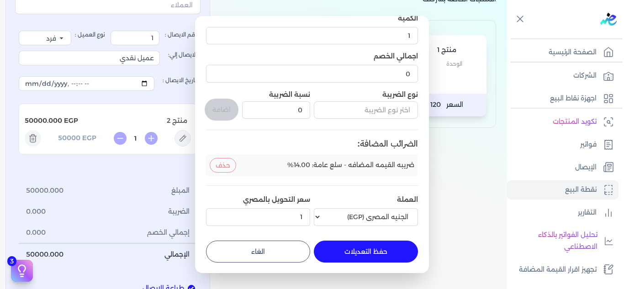
click at [386, 249] on button "حفظ التعديلات" at bounding box center [366, 252] width 104 height 22
type input "0"
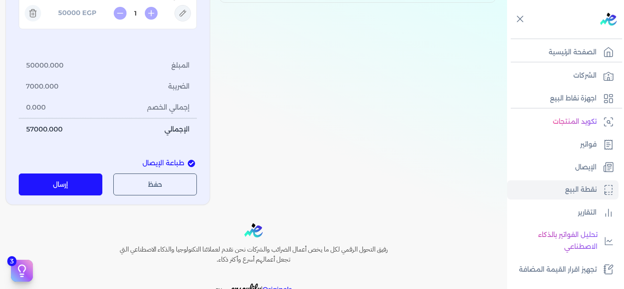
scroll to position [228, 0]
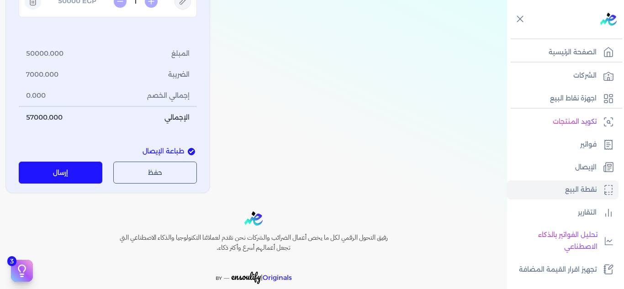
click at [171, 151] on span "طباعة الإيصال" at bounding box center [163, 152] width 42 height 10
click at [188, 151] on input "طباعة الإيصال" at bounding box center [191, 151] width 7 height 7
click at [171, 151] on span "طباعة الإيصال" at bounding box center [163, 152] width 42 height 10
click at [188, 151] on input "طباعة الإيصال" at bounding box center [191, 151] width 7 height 7
checkbox input "true"
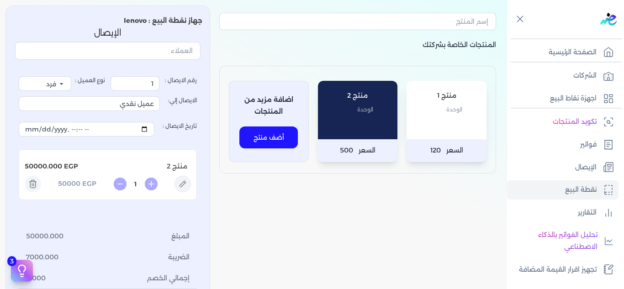
scroll to position [0, 0]
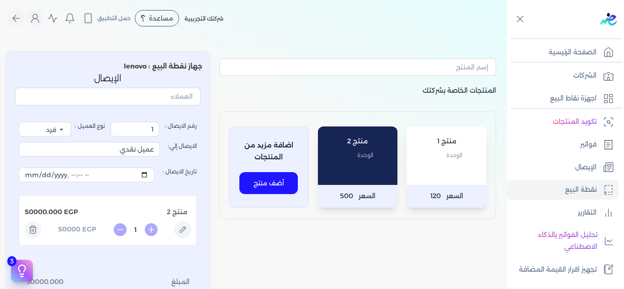
click at [277, 82] on div "المنتجات الخاصة بشركتك منتج 1 الوحدة السعر 120 منتج 2 الوحدة السعر 500 اضافة مز…" at bounding box center [357, 236] width 291 height 370
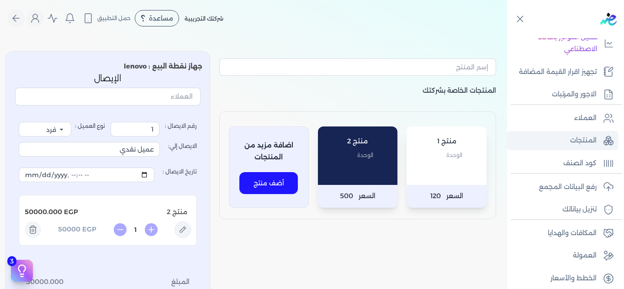
scroll to position [204, 0]
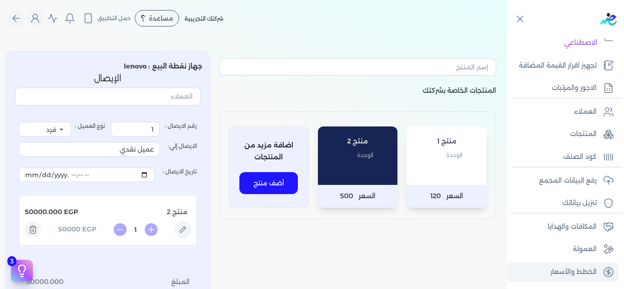
click at [574, 273] on p "الخطط والأسعار" at bounding box center [573, 272] width 46 height 12
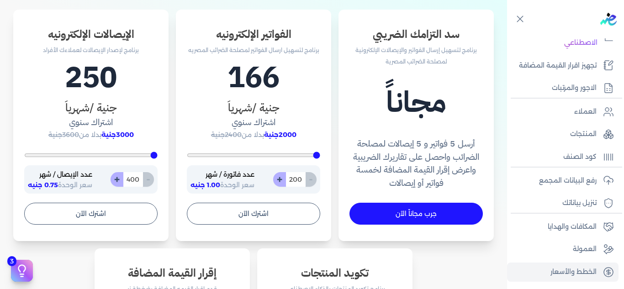
scroll to position [320, 0]
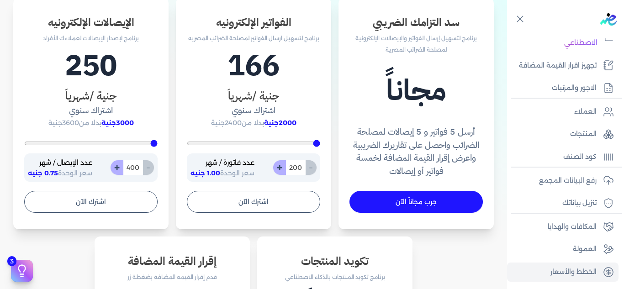
click at [150, 229] on div "الإيصالات الإلكترونيه برنامج لإصدار الإيصالات لعملاءك الأفراد 250 جنية /شهرياَ …" at bounding box center [90, 114] width 155 height 232
click at [97, 201] on button "اشترك الآن" at bounding box center [90, 202] width 133 height 22
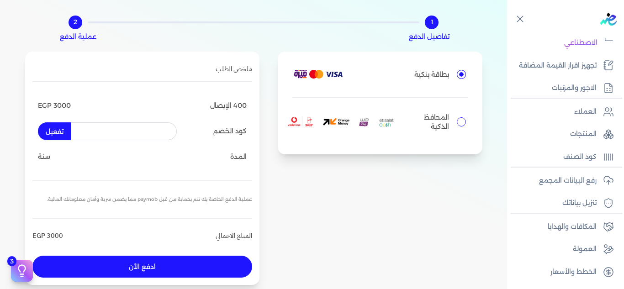
scroll to position [38, 0]
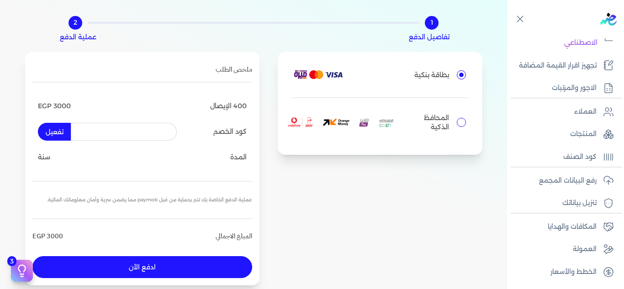
click at [154, 130] on input "text" at bounding box center [124, 131] width 106 height 17
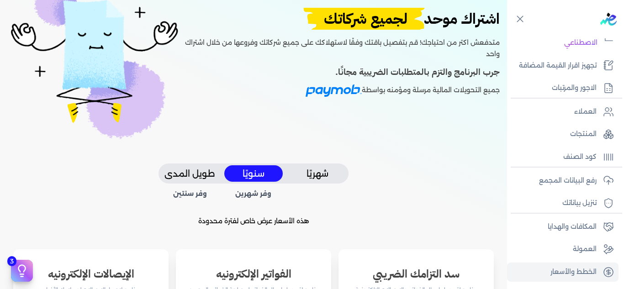
scroll to position [84, 0]
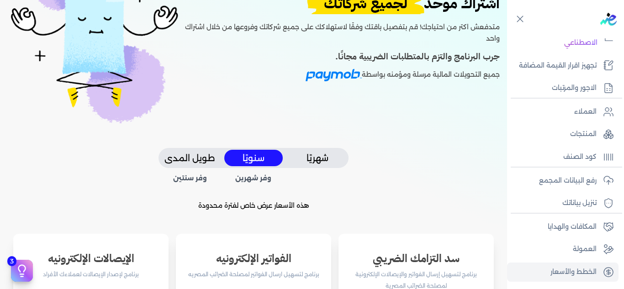
click at [204, 152] on button "طويل المدى" at bounding box center [189, 158] width 58 height 17
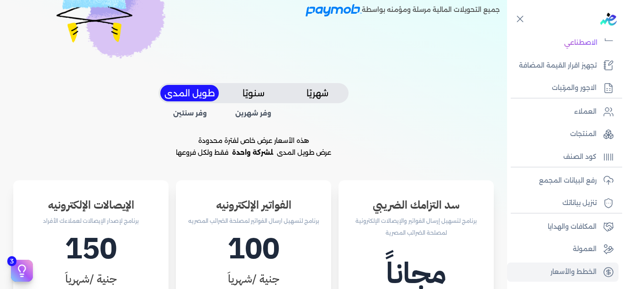
scroll to position [129, 0]
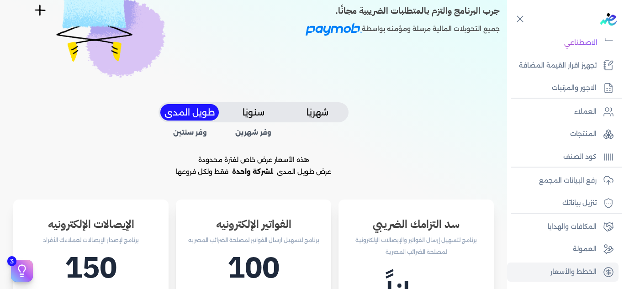
click at [317, 116] on button "شهريًا" at bounding box center [317, 112] width 58 height 17
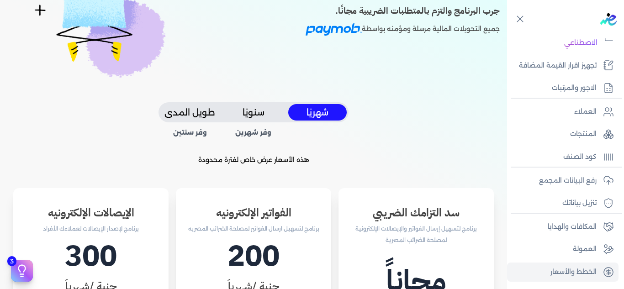
click at [255, 113] on button "سنويًا" at bounding box center [253, 112] width 58 height 17
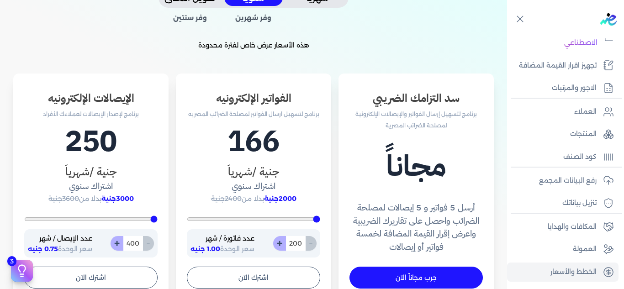
scroll to position [266, 0]
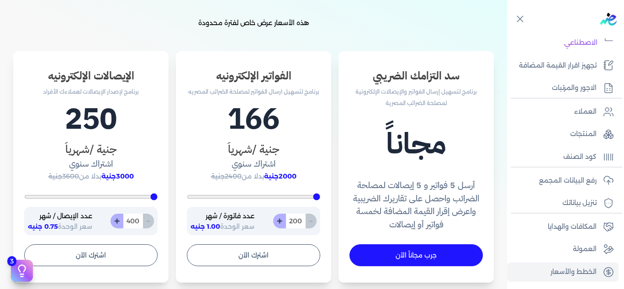
click at [326, 34] on div "اشتراك موحد لجميع شركاتك متدفعش اكتر من احتياجك! قم بتفصيل باقتك وفقًا لاستهلاك…" at bounding box center [253, 162] width 507 height 785
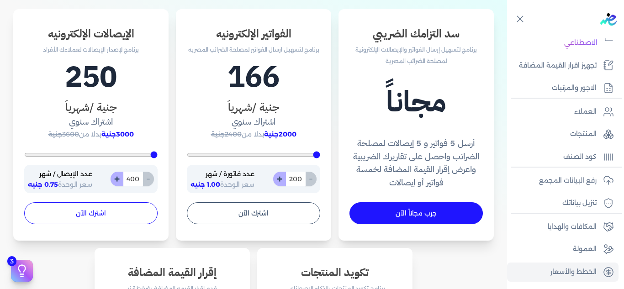
scroll to position [358, 0]
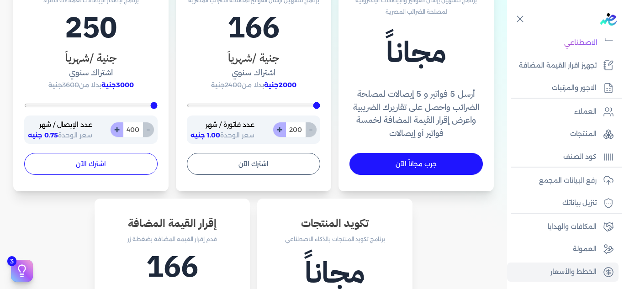
click at [116, 166] on button "اشترك الآن" at bounding box center [90, 164] width 133 height 22
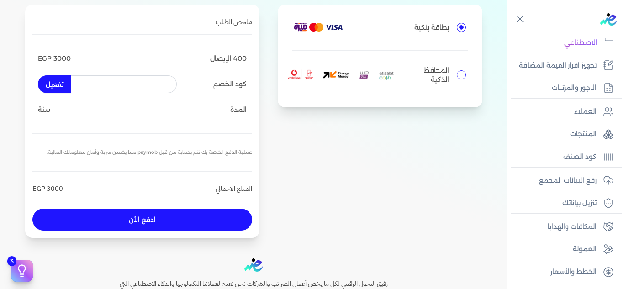
scroll to position [38, 0]
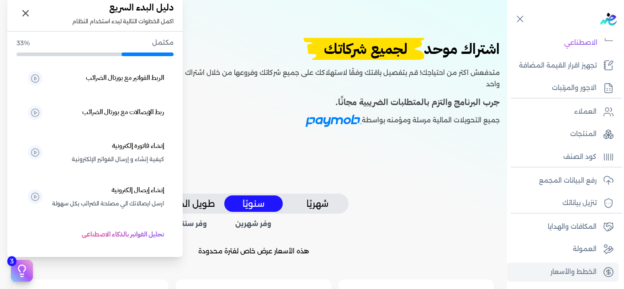
click at [28, 264] on button "3" at bounding box center [22, 271] width 22 height 22
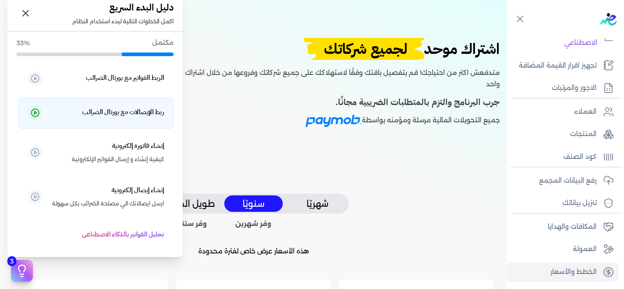
click at [141, 111] on h5 "ربط الإيصالات مع بورتال الضرائب" at bounding box center [123, 112] width 82 height 12
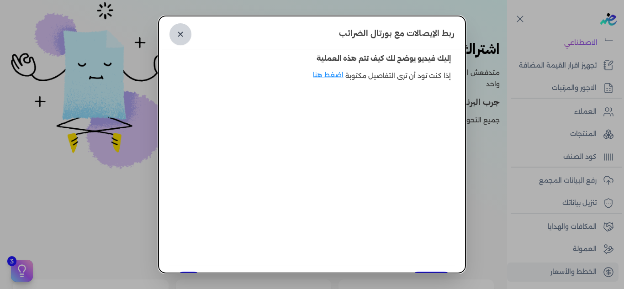
click at [191, 36] on link "✕" at bounding box center [180, 34] width 22 height 22
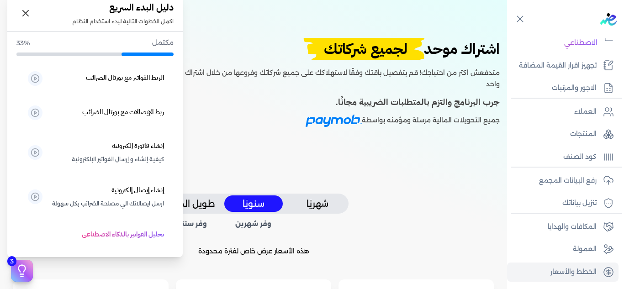
click at [24, 277] on icon at bounding box center [22, 271] width 14 height 14
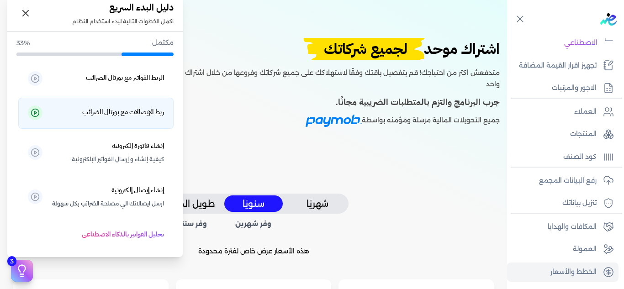
click at [107, 119] on p "ربط الإيصالات مع بورتال الضرائب" at bounding box center [108, 113] width 112 height 14
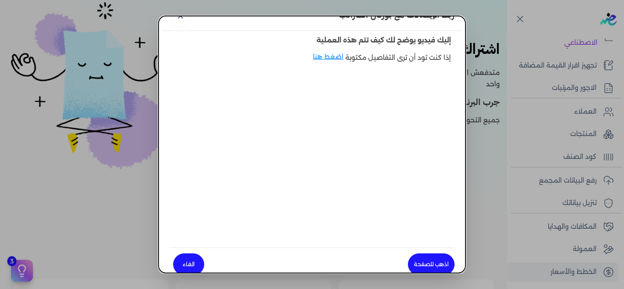
scroll to position [22, 0]
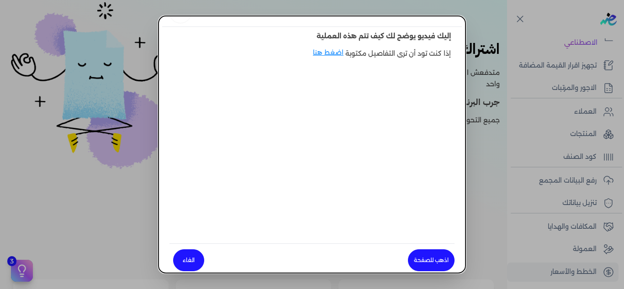
click at [201, 253] on link "الغاء" at bounding box center [188, 260] width 31 height 22
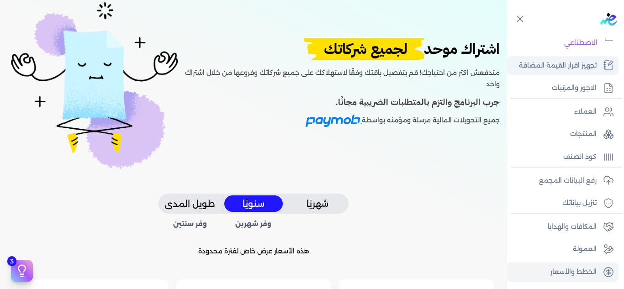
click at [572, 66] on p "تجهيز اقرار القيمة المضافة" at bounding box center [558, 66] width 78 height 12
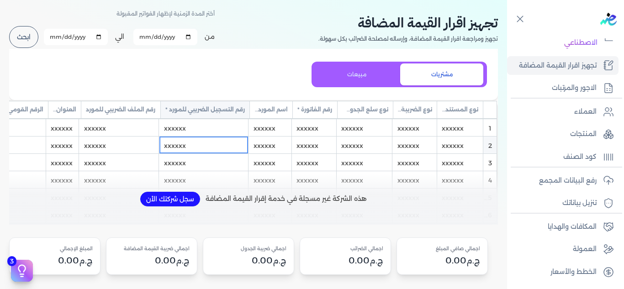
click at [187, 138] on div "xxxxxx" at bounding box center [203, 145] width 89 height 17
click at [186, 123] on div "xxxxxx" at bounding box center [203, 127] width 89 height 17
click at [194, 135] on div "xxxxxx" at bounding box center [203, 127] width 89 height 17
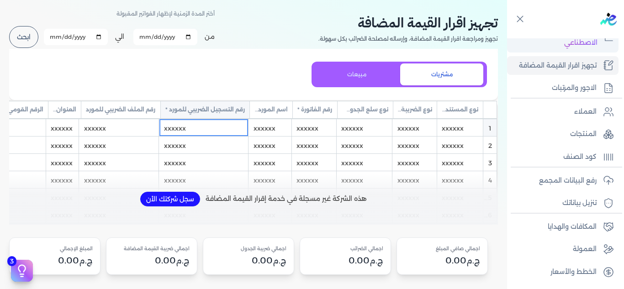
click at [568, 42] on p "تحليل الفواتير بالذكاء الاصطناعي" at bounding box center [554, 36] width 86 height 23
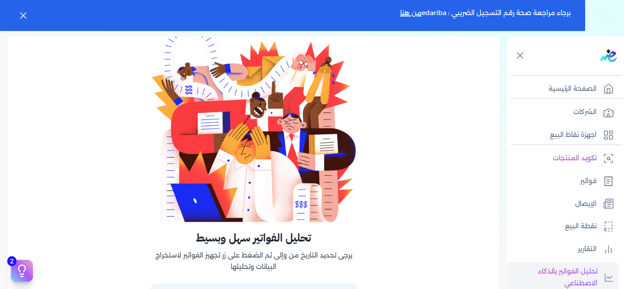
click at [579, 75] on div at bounding box center [566, 75] width 111 height 1
click at [578, 90] on p "الصفحة الرئيسية" at bounding box center [572, 89] width 48 height 12
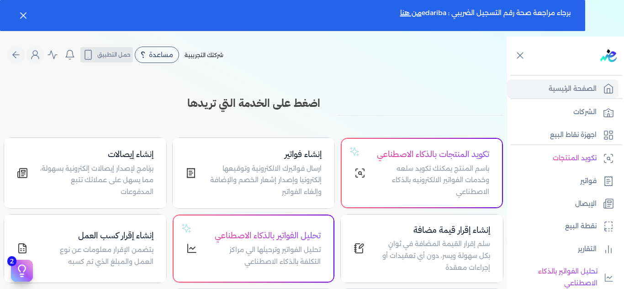
click at [122, 60] on button "حمل التطبيق" at bounding box center [106, 55] width 53 height 16
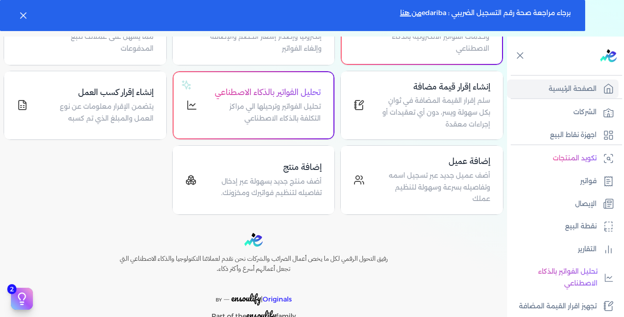
scroll to position [157, 0]
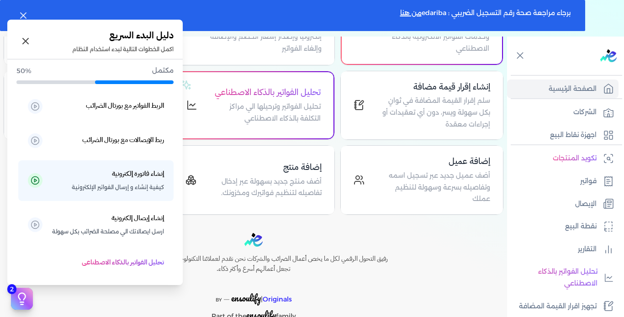
click at [18, 289] on icon at bounding box center [22, 299] width 14 height 14
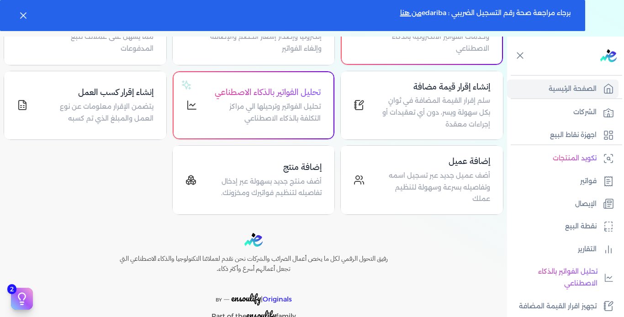
click at [426, 220] on div "Toggle Navigation الاسعار العمولات مساعدة خدمة العملاء دليل المستخدم تسجيل الدخ…" at bounding box center [253, 195] width 507 height 317
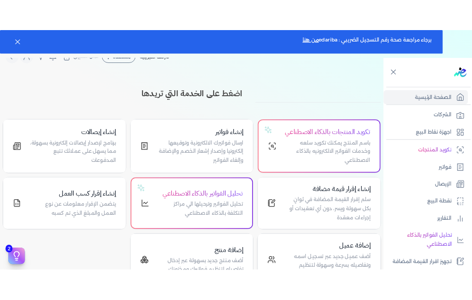
scroll to position [0, 0]
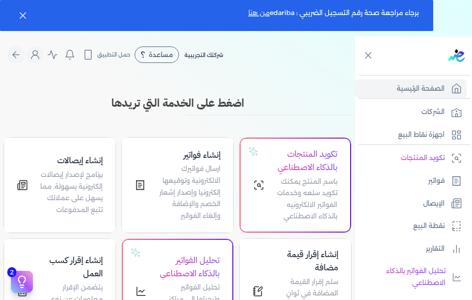
click at [261, 10] on link "من هنا" at bounding box center [258, 13] width 21 height 8
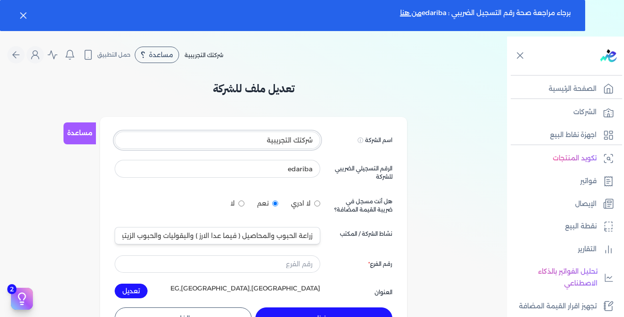
click at [269, 147] on input "شركتك التجريبية" at bounding box center [218, 140] width 206 height 17
click at [302, 165] on input "edariba" at bounding box center [218, 168] width 206 height 17
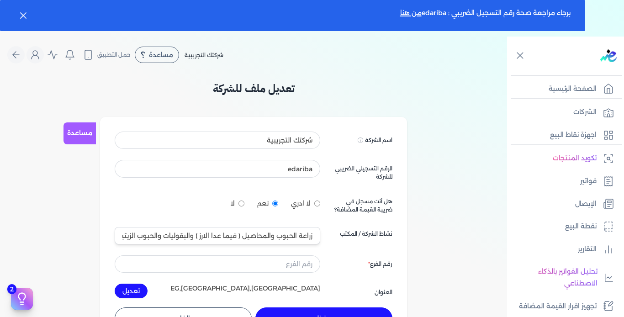
click at [280, 238] on input "زراعة الحبوب والمحاصيل ( فيما عدا الارز ) والبقوليات والحبوب الزيتية 0111" at bounding box center [218, 235] width 206 height 17
click at [215, 240] on input "زراعة الحبوب والمحاصيل ( فيما عدا الارز ) والبقوليات والحبوب الزيتية 0111" at bounding box center [218, 235] width 206 height 17
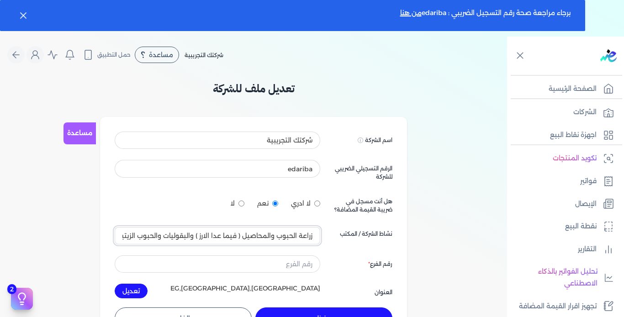
click at [215, 240] on input "زراعة الحبوب والمحاصيل ( فيما عدا الارز ) والبقوليات والحبوب الزيتية 0111" at bounding box center [218, 235] width 206 height 17
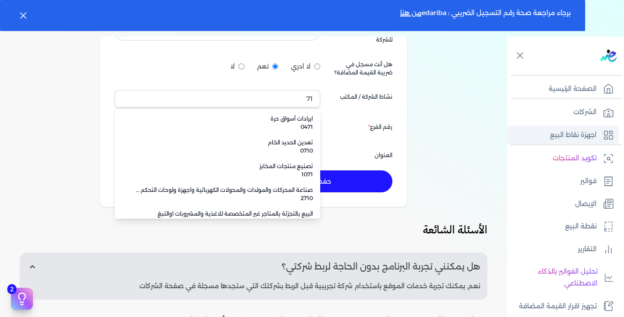
click at [472, 169] on div "تعديل ملف للشركة مساعدة اسم الشركة Displayed on public forums, such as Preline …" at bounding box center [253, 191] width 507 height 496
type input "زراعة الحبوب والمحاصيل ( فيما عدا الارز ) والبقوليات والحبوب الزيتية 0111"
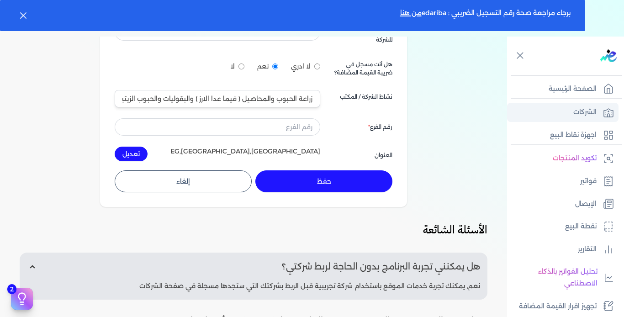
click at [472, 111] on p "الشركات" at bounding box center [584, 112] width 23 height 12
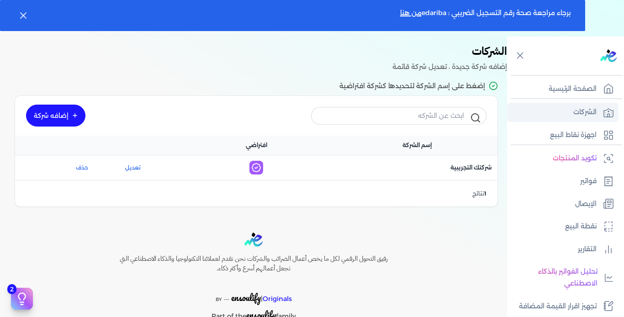
scroll to position [30, 0]
click at [61, 118] on link "إضافه شركة" at bounding box center [55, 116] width 59 height 22
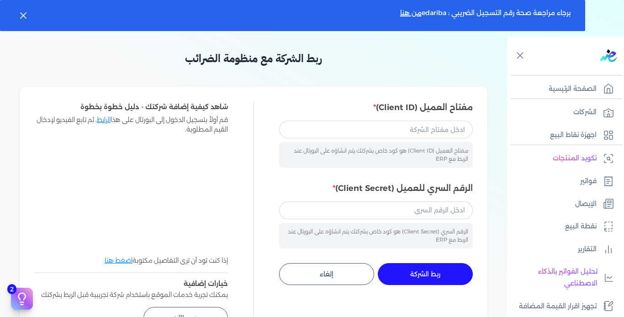
click at [272, 134] on div "مفتاح العميل (Client ID) مفتاح العميل (Client ID) هو كود خاص بشركتك يتم انشاؤه …" at bounding box center [253, 214] width 438 height 227
click at [472, 131] on p "اجهزة نقاط البيع" at bounding box center [573, 135] width 47 height 12
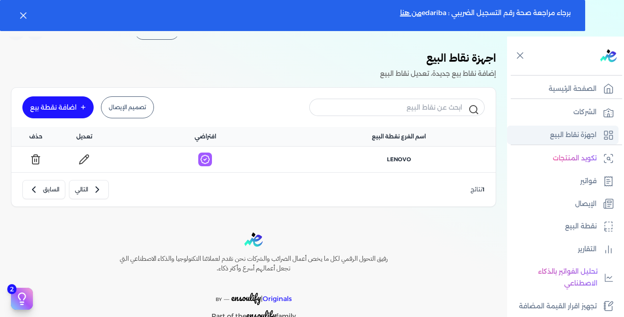
scroll to position [23, 0]
click at [53, 111] on div "اضافة نقطة بيع" at bounding box center [53, 107] width 47 height 6
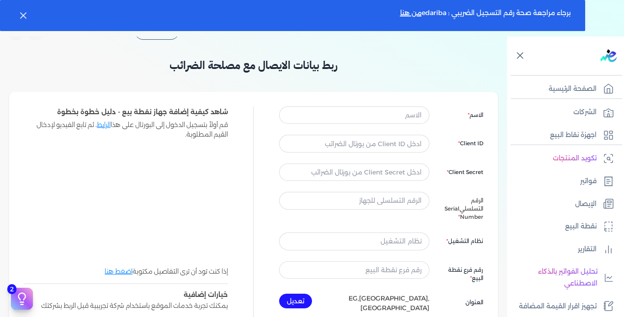
click at [472, 57] on icon at bounding box center [520, 56] width 6 height 6
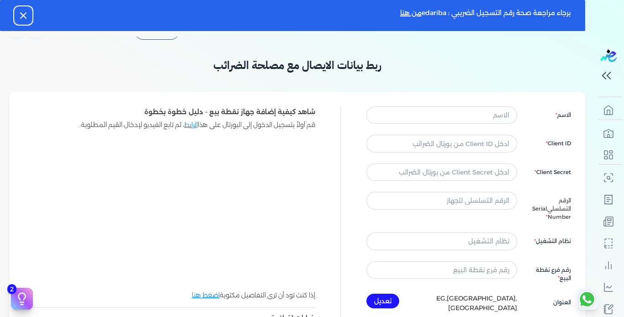
click at [19, 15] on icon "button" at bounding box center [23, 15] width 11 height 11
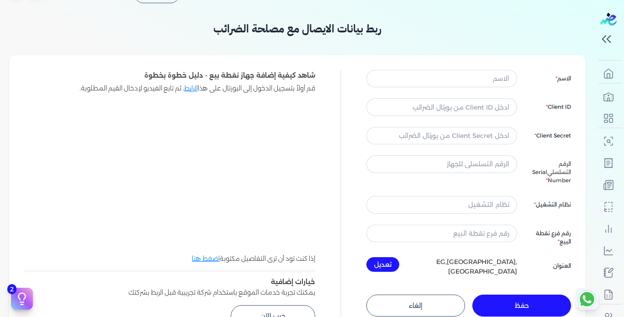
click at [430, 295] on button "إلغاء" at bounding box center [415, 306] width 99 height 22
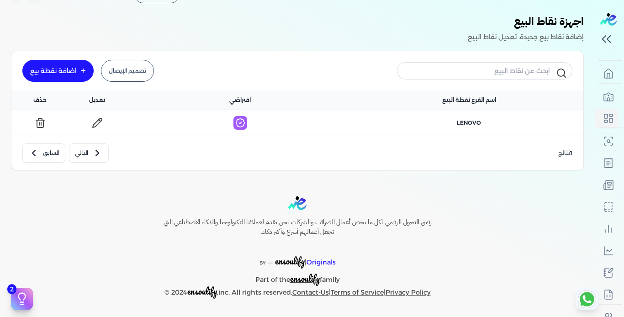
click at [94, 120] on link at bounding box center [97, 123] width 23 height 15
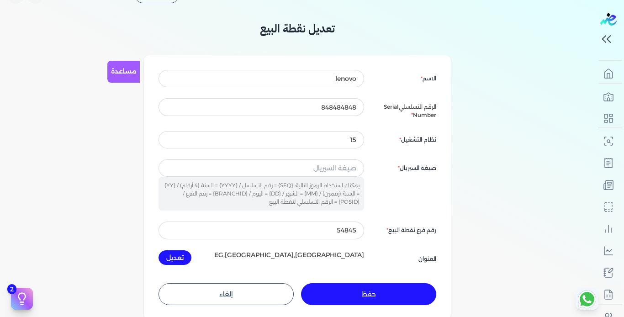
click at [267, 292] on button "إلغاء" at bounding box center [225, 294] width 135 height 22
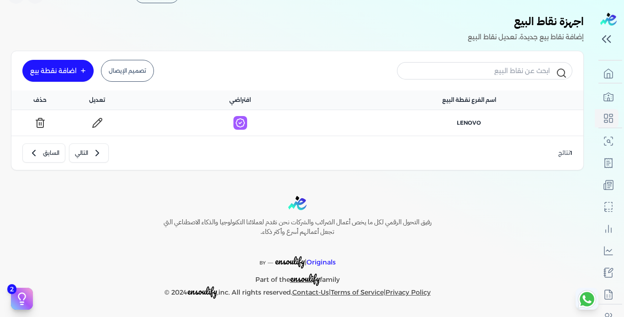
click at [65, 73] on div "اضافة نقطة بيع" at bounding box center [53, 71] width 47 height 6
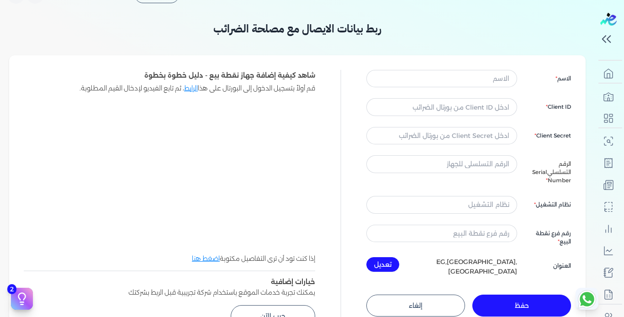
click at [361, 184] on div "الاسم Client ID Client Secret الرقم التسلسلي Serial Number نظام التشغيل رقم فرع…" at bounding box center [297, 198] width 547 height 257
click at [472, 69] on div "الاسم Client ID Client Secret الرقم التسلسلي Serial Number نظام التشغيل رقم فرع…" at bounding box center [297, 198] width 576 height 286
click at [472, 81] on input "text" at bounding box center [441, 78] width 151 height 17
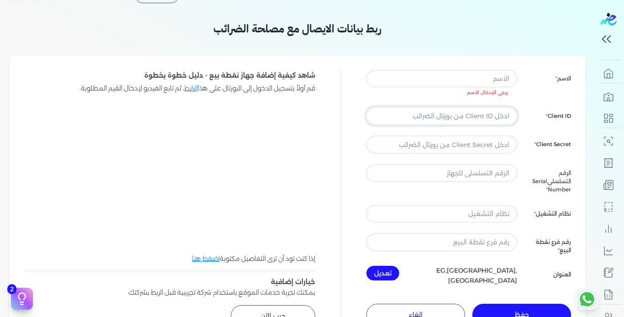
click at [472, 104] on div "الاسم يرجى الإدخال الاسم Client ID Client Secret الرقم التسلسلي Serial Number ن…" at bounding box center [468, 178] width 205 height 216
click at [472, 117] on input "text" at bounding box center [441, 115] width 151 height 17
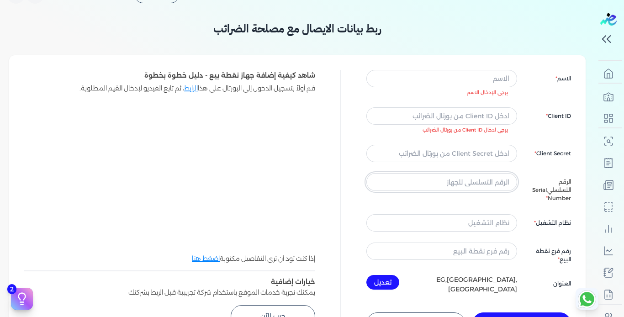
click at [472, 176] on input "text" at bounding box center [441, 181] width 151 height 17
click at [472, 217] on input "text" at bounding box center [441, 222] width 151 height 17
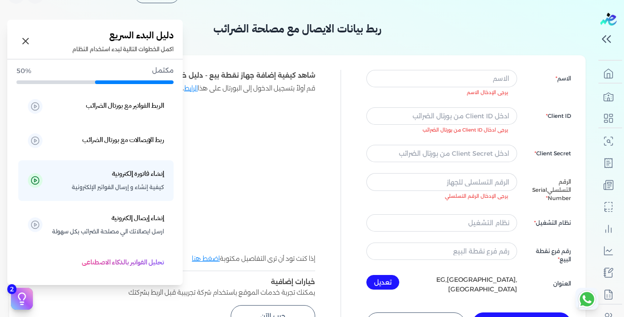
click at [24, 290] on button "2" at bounding box center [22, 299] width 22 height 22
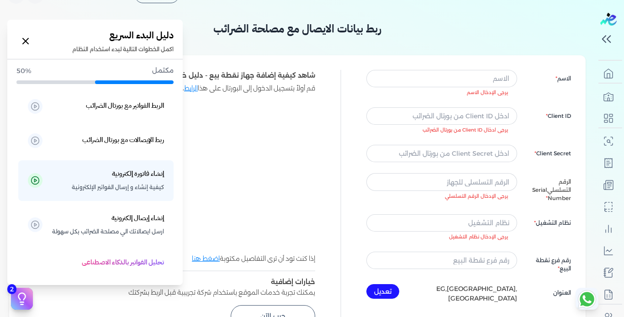
click at [26, 46] on icon at bounding box center [25, 41] width 11 height 11
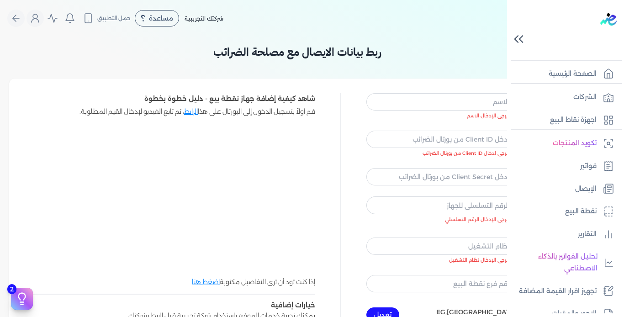
click at [472, 38] on div at bounding box center [567, 30] width 113 height 60
click at [472, 92] on p "الشركات" at bounding box center [584, 97] width 23 height 12
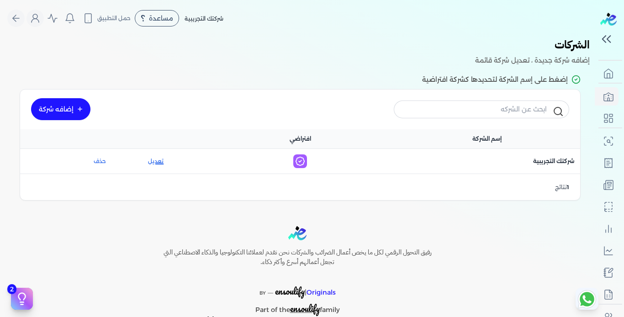
click at [163, 159] on link "تعديل" at bounding box center [156, 161] width 70 height 8
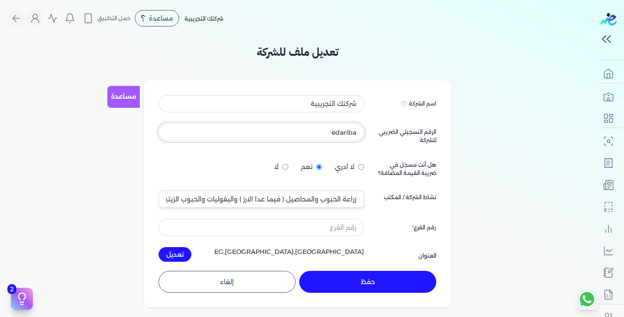
click at [344, 128] on input "edariba" at bounding box center [261, 131] width 206 height 17
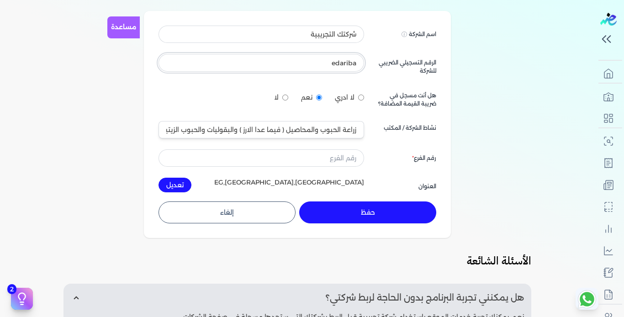
scroll to position [137, 0]
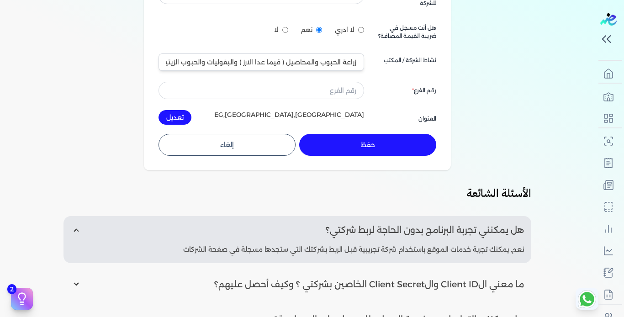
click at [238, 144] on button "إلغاء" at bounding box center [226, 145] width 137 height 22
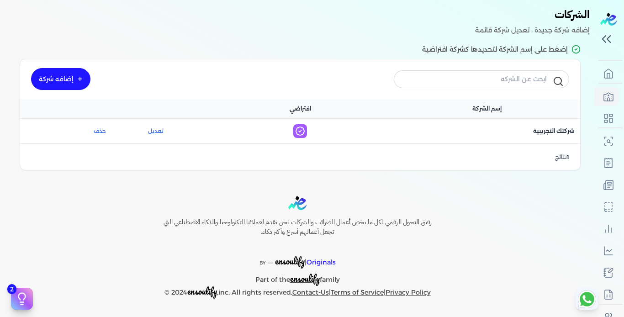
scroll to position [30, 0]
click at [65, 73] on link "إضافه شركة" at bounding box center [60, 79] width 59 height 22
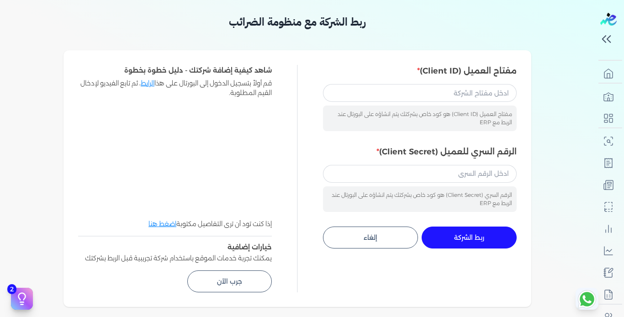
click at [375, 236] on button "إلغاء" at bounding box center [370, 238] width 95 height 22
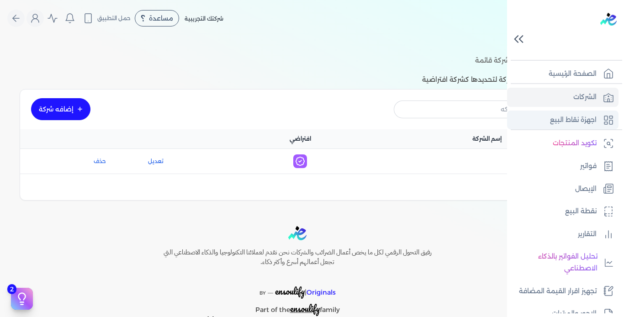
click at [472, 121] on p "اجهزة نقاط البيع" at bounding box center [573, 120] width 47 height 12
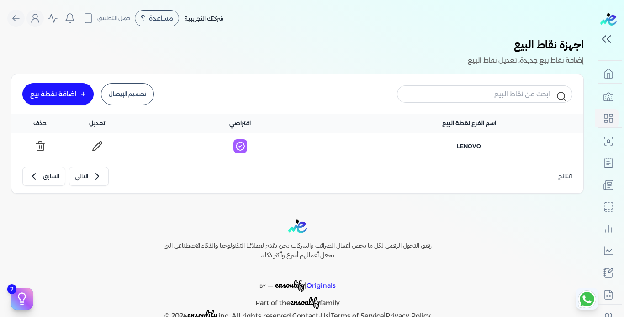
click at [102, 150] on icon at bounding box center [97, 146] width 11 height 11
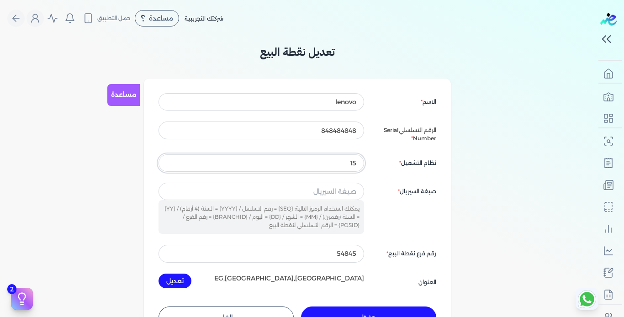
click at [337, 159] on input "15" at bounding box center [261, 162] width 206 height 17
click at [318, 130] on input "848484848" at bounding box center [261, 129] width 206 height 17
click at [335, 192] on input "text" at bounding box center [261, 191] width 206 height 17
click at [384, 199] on div "صيغة السيريال" at bounding box center [405, 208] width 61 height 51
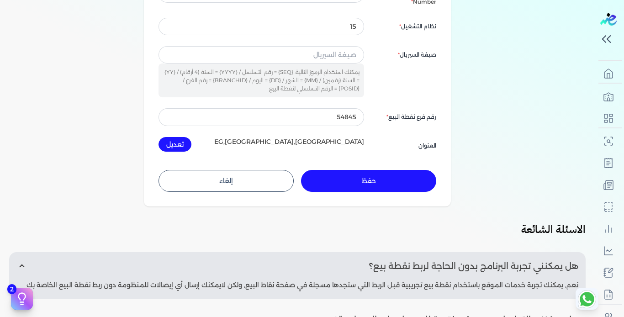
scroll to position [137, 0]
click at [241, 188] on button "إلغاء" at bounding box center [225, 180] width 135 height 22
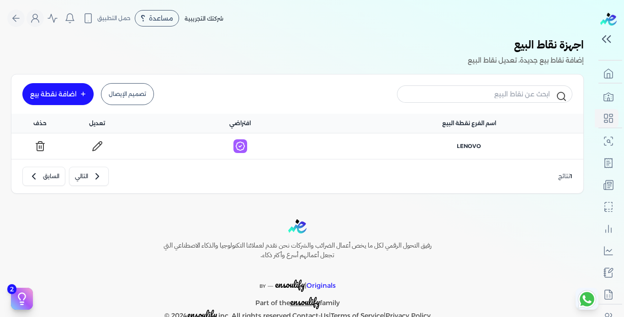
click at [64, 96] on div "اضافة نقطة بيع" at bounding box center [53, 94] width 47 height 6
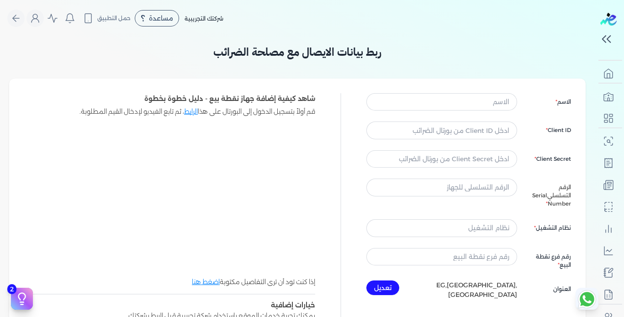
click at [51, 273] on div "إذا كنت تود أن ترى التفاصيل مكتوبة اضغط هنا" at bounding box center [169, 203] width 291 height 167
